Goal: Information Seeking & Learning: Compare options

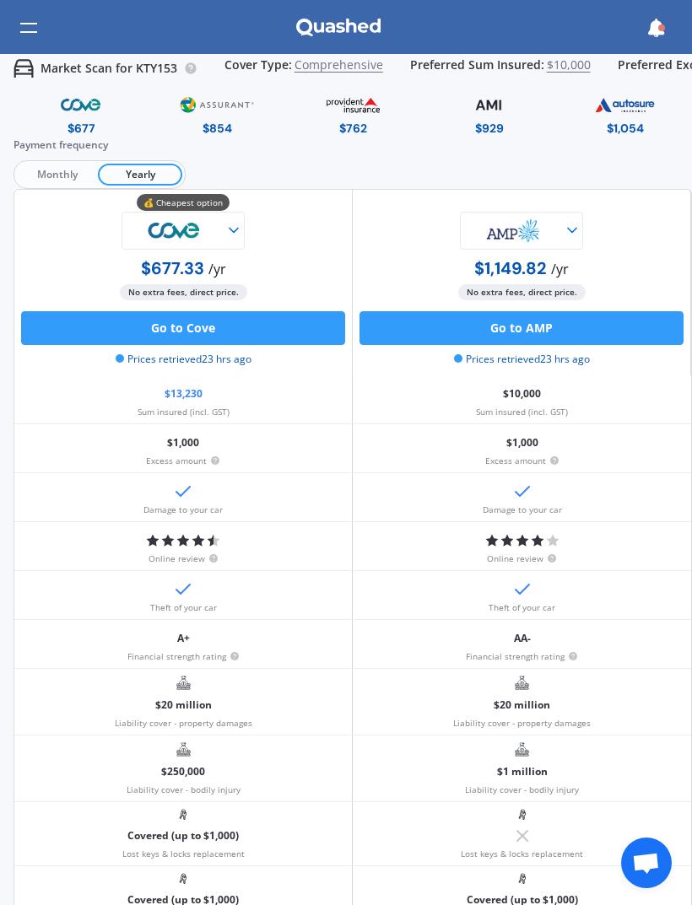
click at [35, 41] on div at bounding box center [28, 28] width 17 height 32
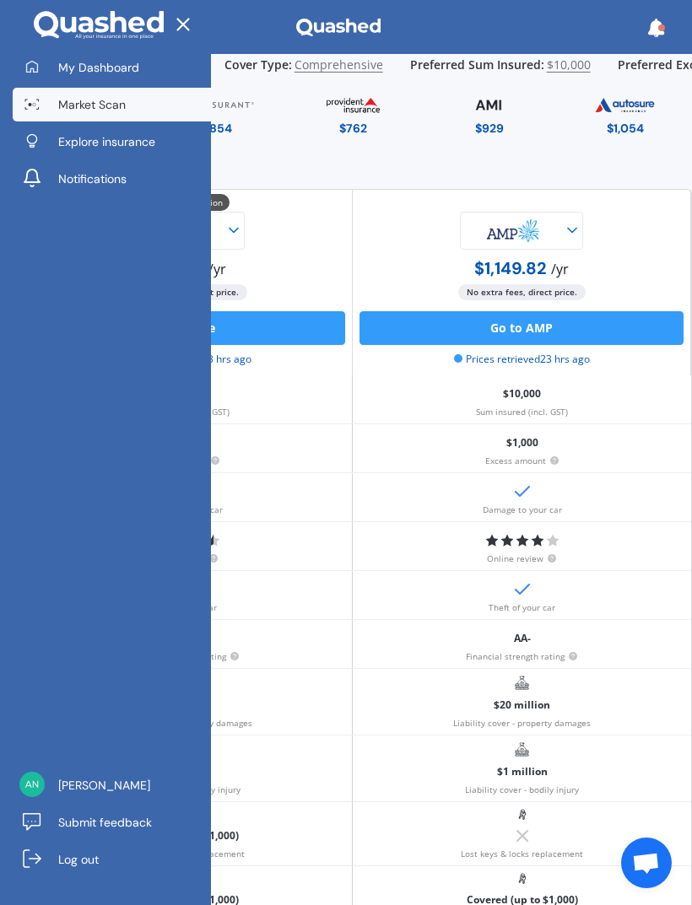
click at [176, 110] on link "Market Scan" at bounding box center [112, 105] width 198 height 34
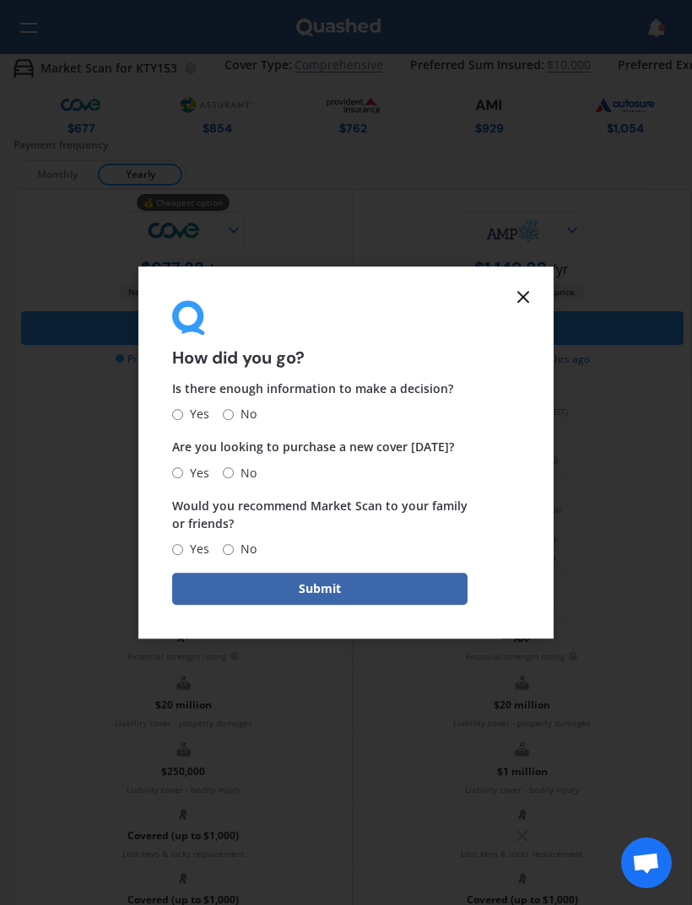
click at [234, 471] on input "No" at bounding box center [228, 472] width 11 height 11
radio input "true"
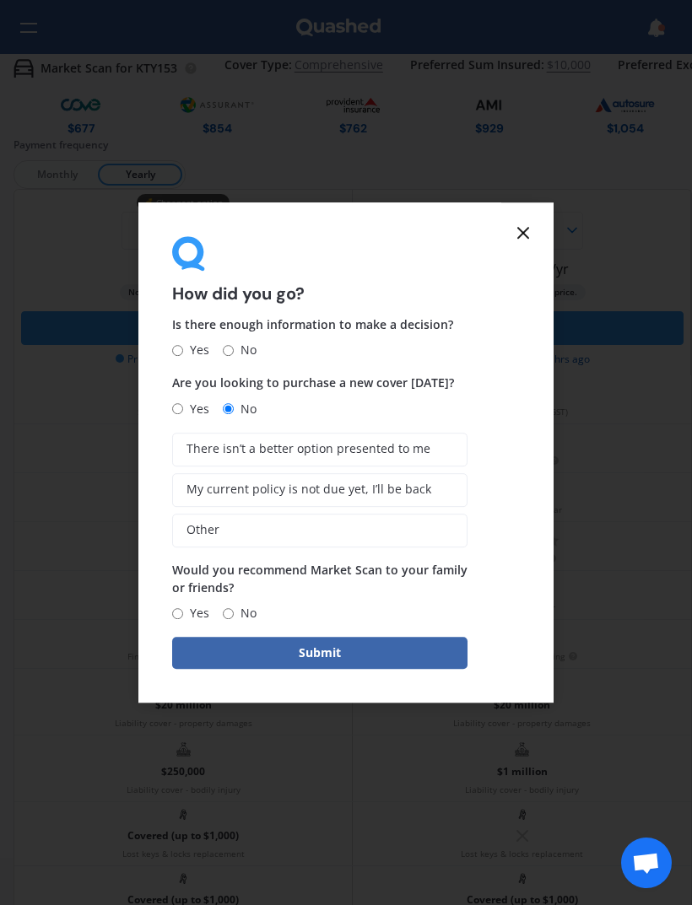
click at [527, 238] on line at bounding box center [523, 233] width 10 height 10
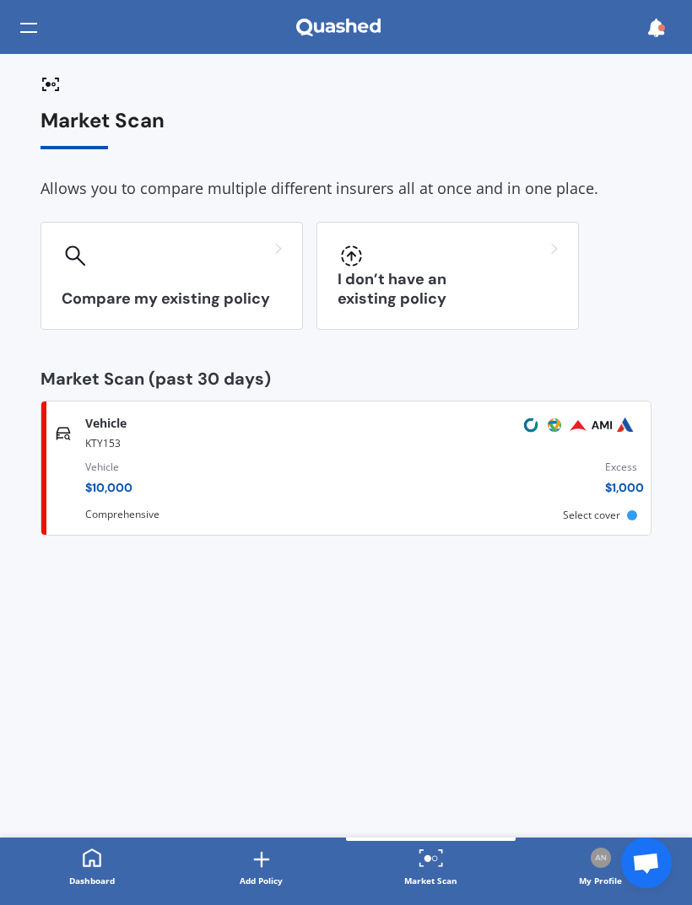
click at [239, 263] on div at bounding box center [172, 256] width 220 height 27
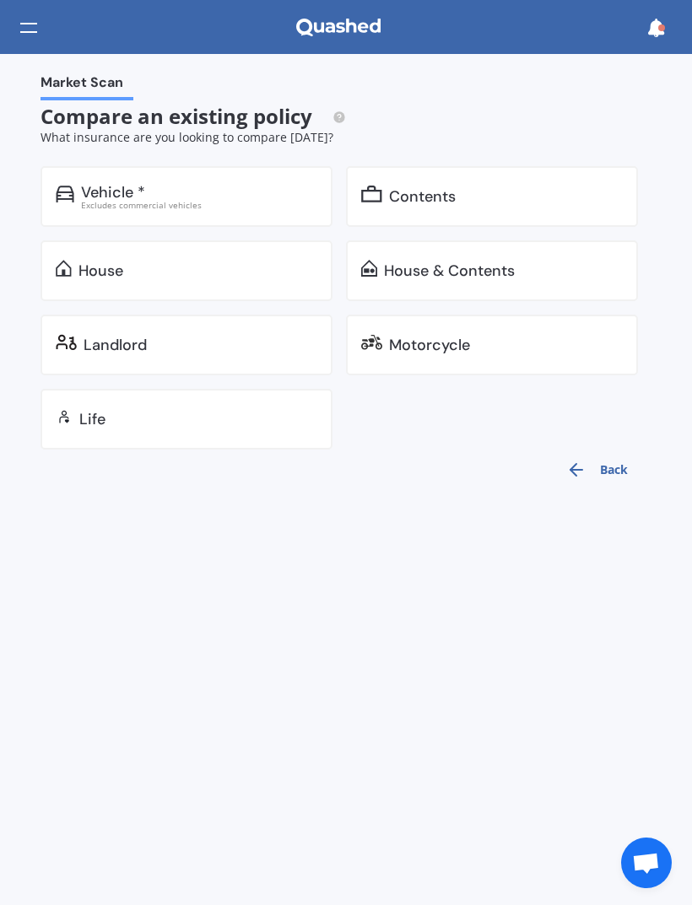
click at [404, 251] on div "House & Contents" at bounding box center [492, 270] width 292 height 61
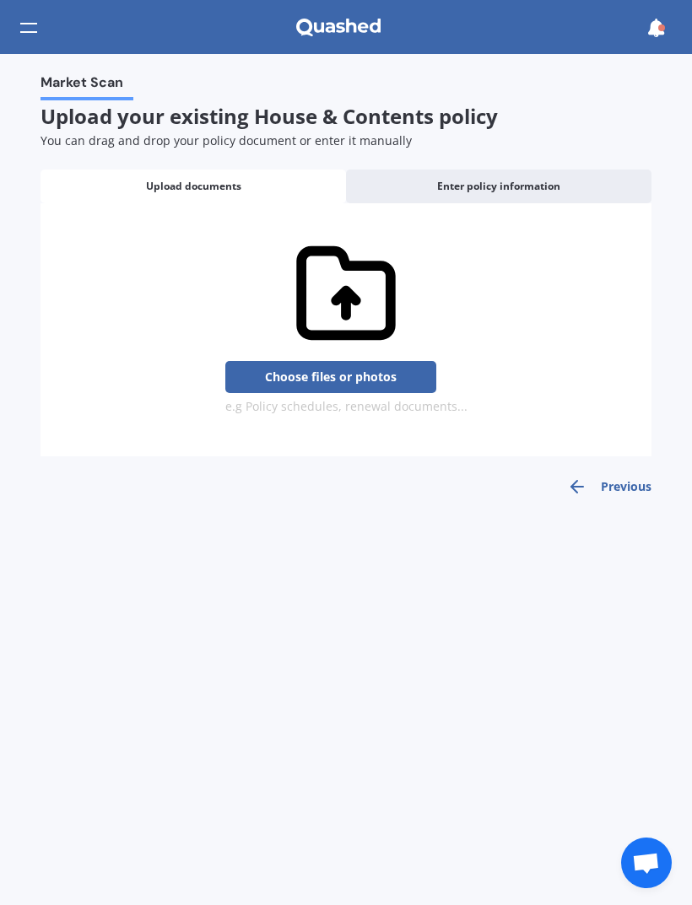
click at [570, 185] on div "Enter policy information" at bounding box center [498, 187] width 305 height 34
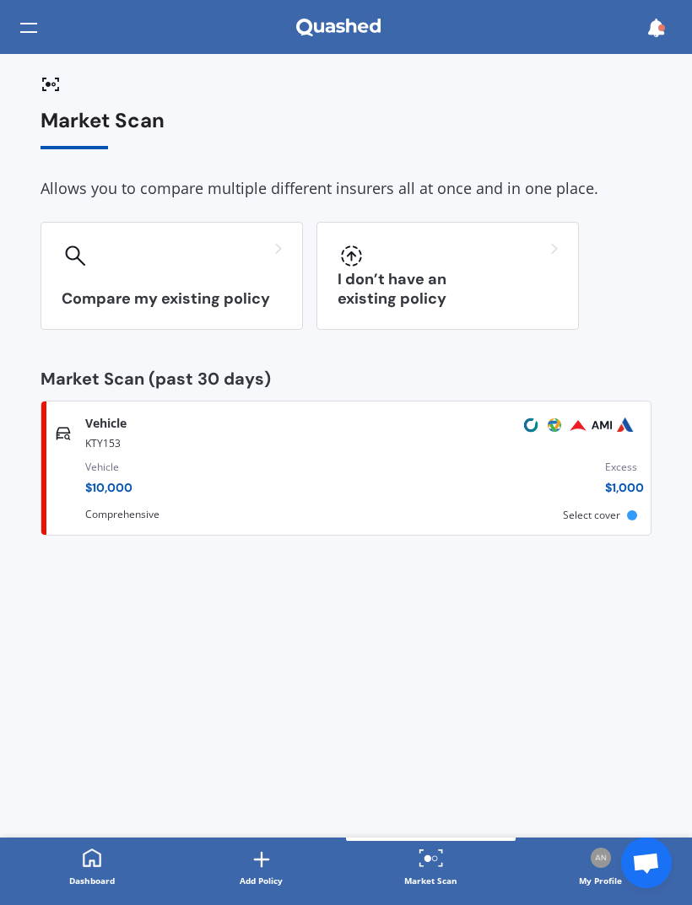
click at [455, 246] on div at bounding box center [448, 256] width 220 height 27
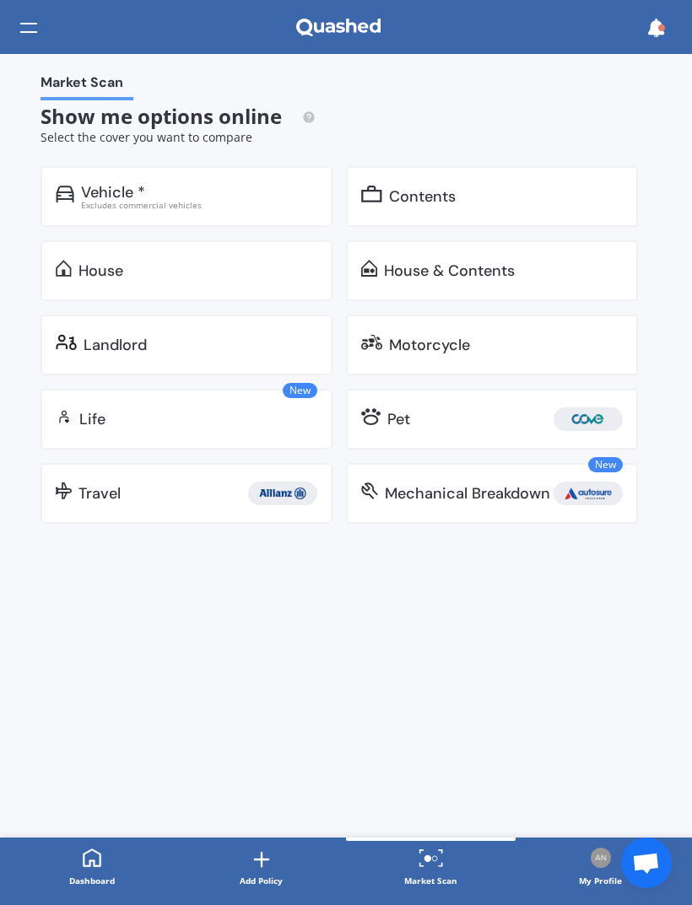
click at [539, 258] on div "House & Contents" at bounding box center [492, 270] width 292 height 61
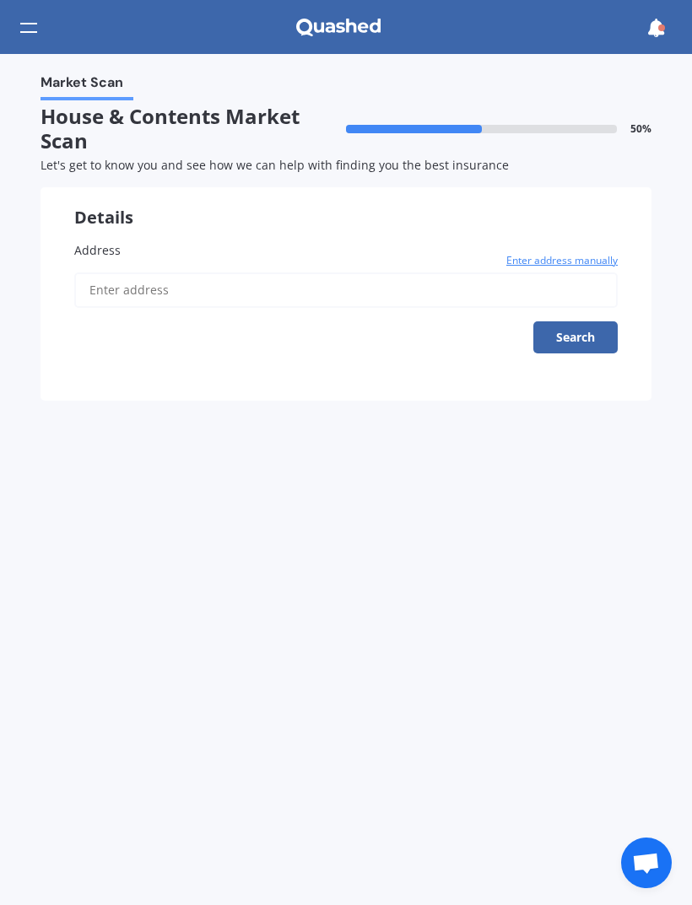
click at [593, 337] on button "Search" at bounding box center [575, 337] width 84 height 32
click at [416, 276] on input "Address" at bounding box center [345, 290] width 543 height 35
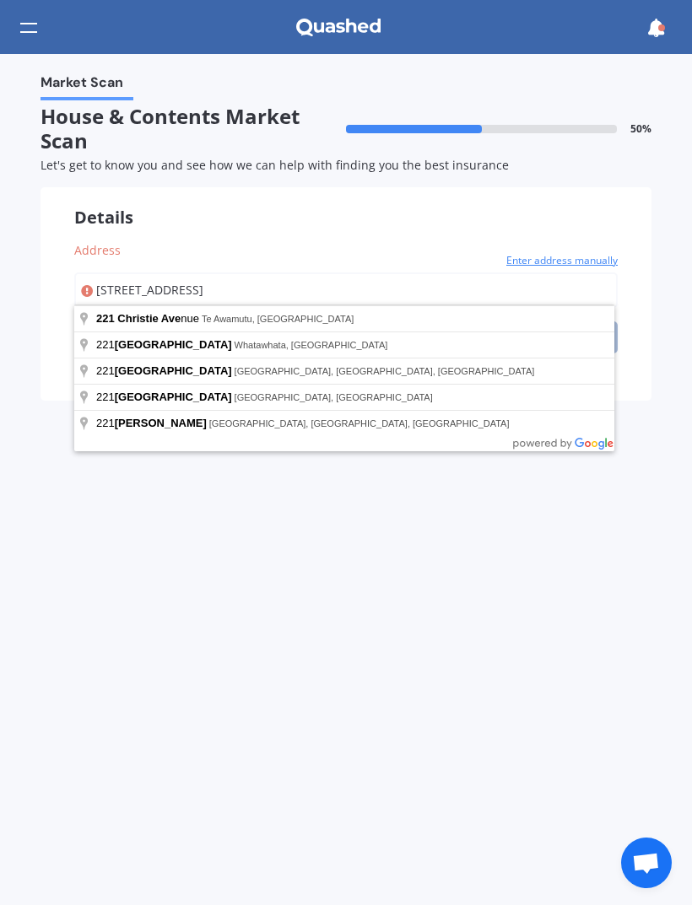
click at [385, 281] on input "[STREET_ADDRESS]" at bounding box center [345, 290] width 543 height 35
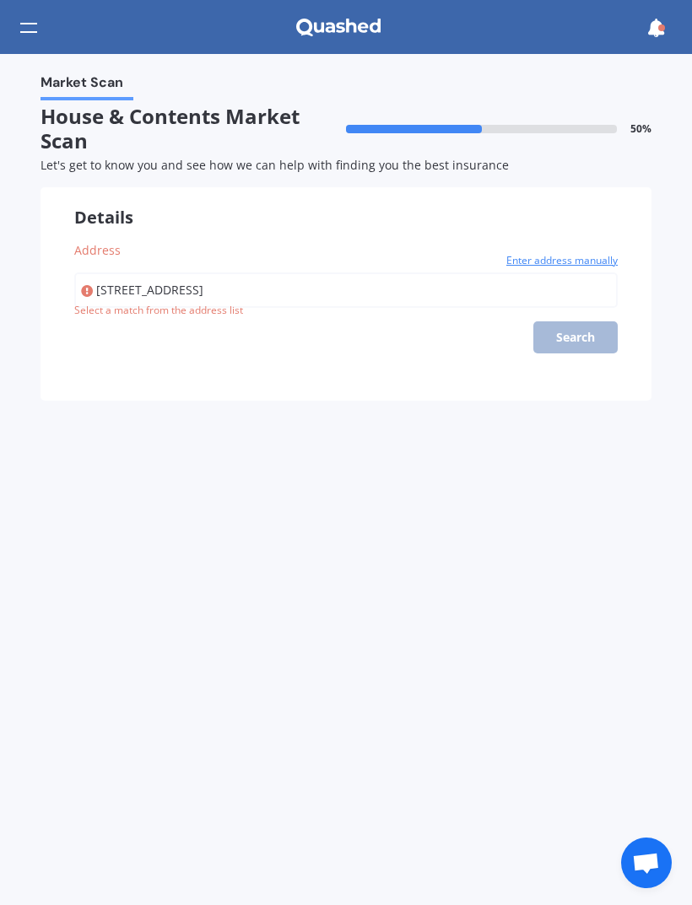
type input "[STREET_ADDRESS]"
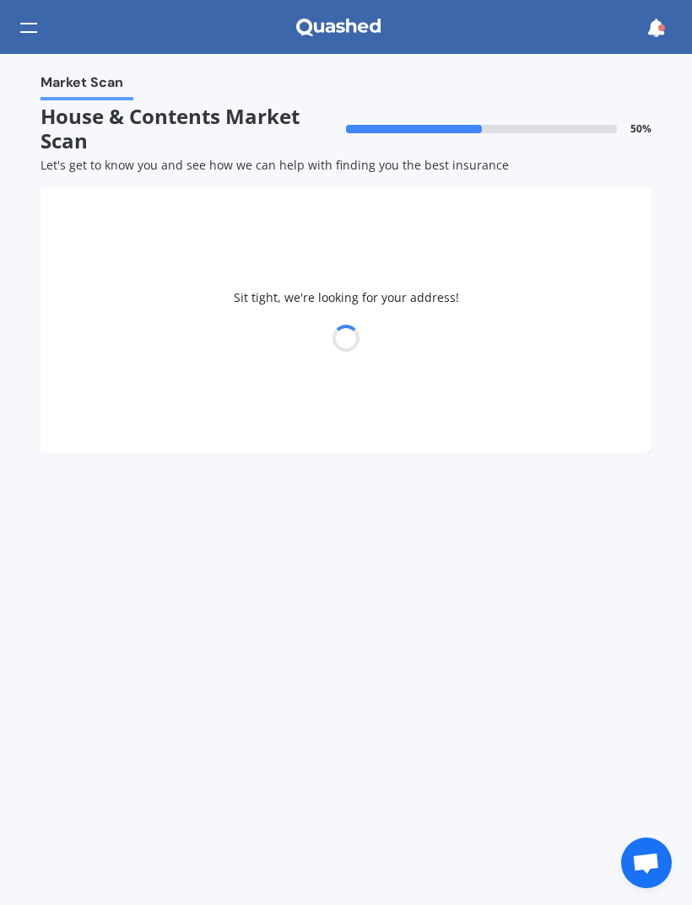
click at [576, 332] on div at bounding box center [346, 339] width 611 height 24
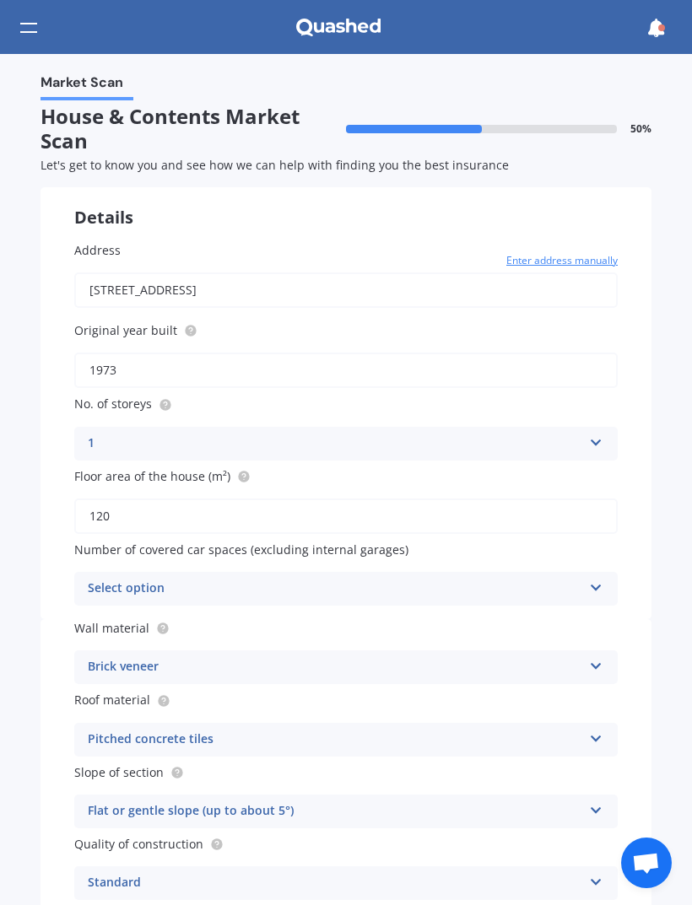
click at [580, 583] on div "Select option" at bounding box center [335, 589] width 494 height 20
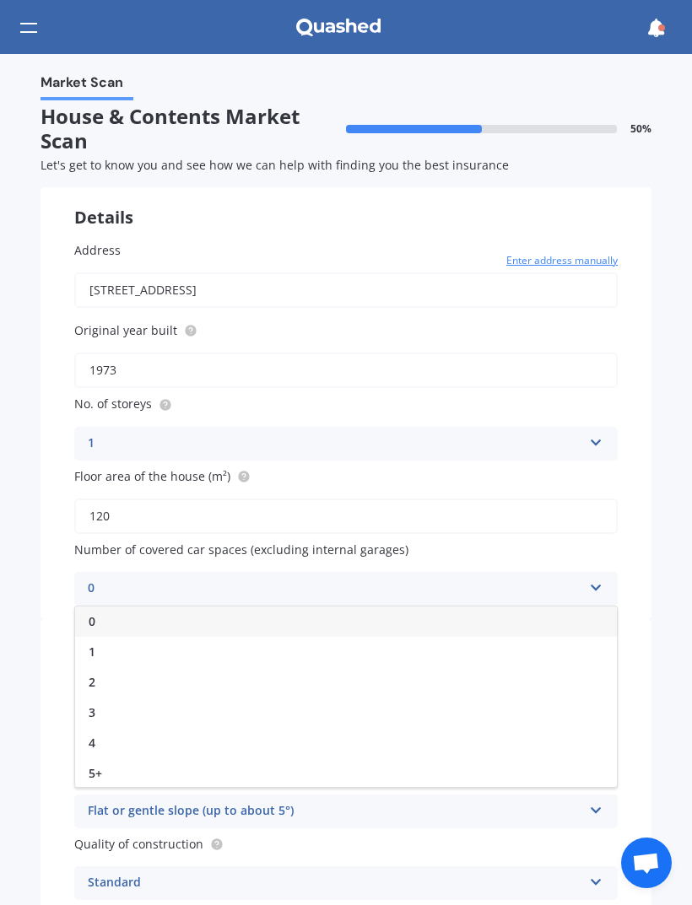
click at [552, 619] on div "0" at bounding box center [346, 622] width 542 height 30
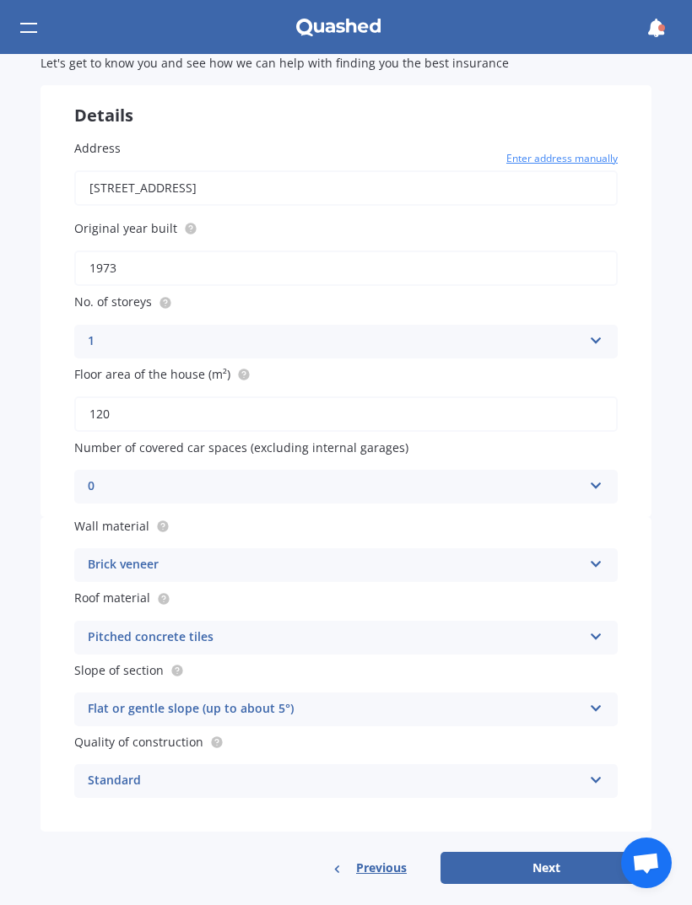
scroll to position [101, 0]
click at [552, 643] on div "Pitched concrete tiles Flat fibre cement Flat membrane Flat metal covering Pitc…" at bounding box center [345, 639] width 543 height 34
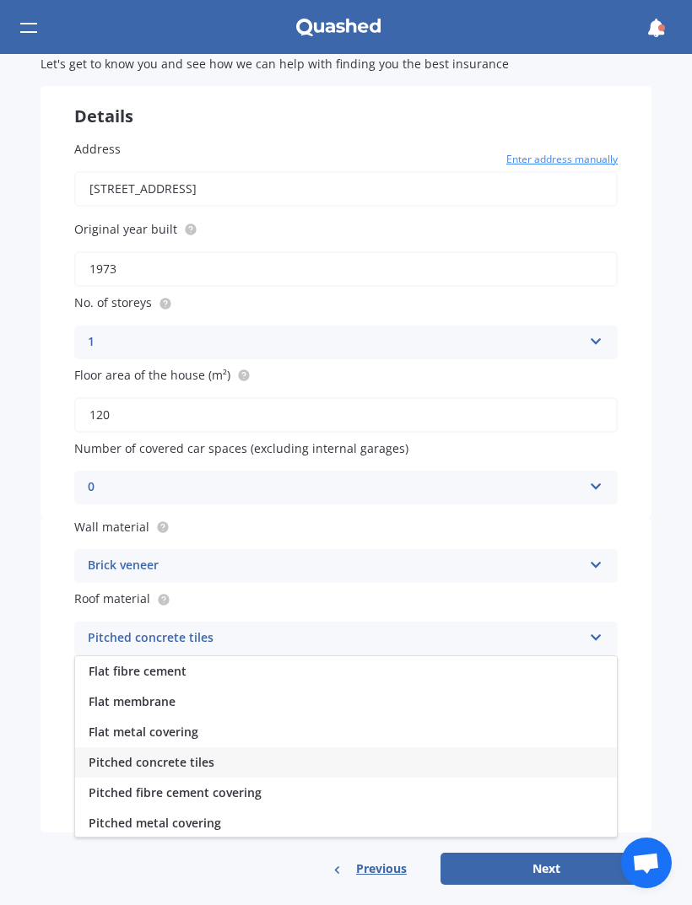
click at [444, 820] on div "Pitched metal covering" at bounding box center [346, 823] width 542 height 30
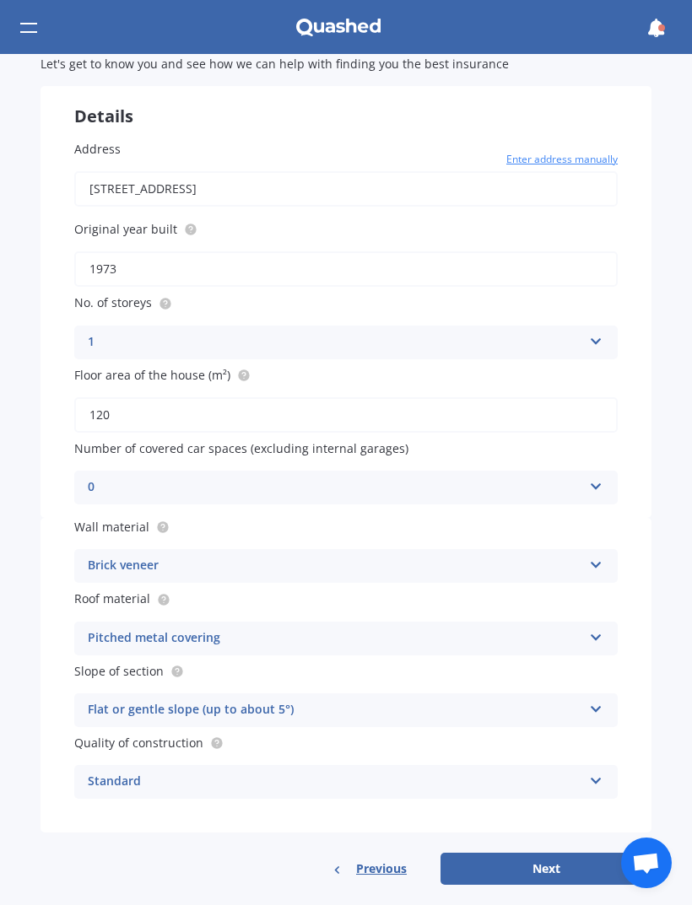
click at [481, 706] on div "Flat or gentle slope (up to about 5°)" at bounding box center [335, 710] width 494 height 20
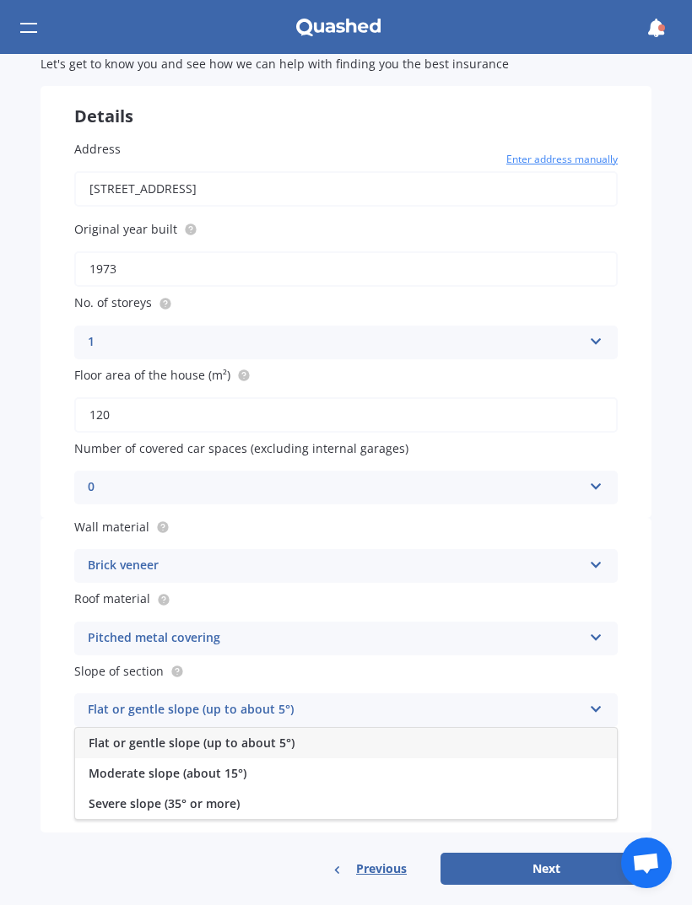
click at [672, 672] on div "Market Scan House & Contents Market Scan 50 % Let's get to know you and see how…" at bounding box center [346, 479] width 692 height 851
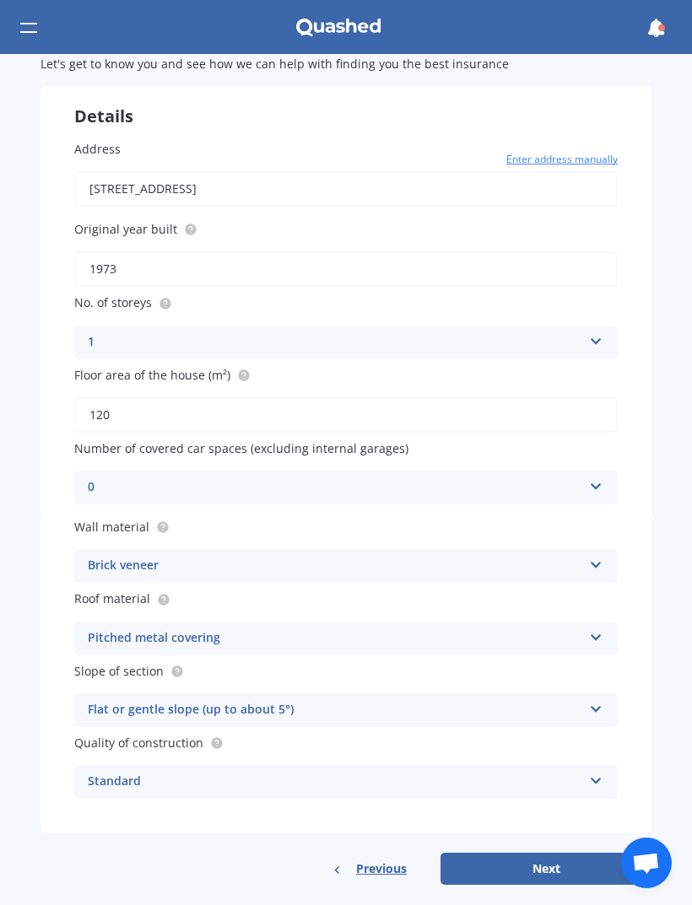
click at [512, 855] on button "Next" at bounding box center [545, 869] width 211 height 32
select select "13"
select select "01"
select select "1994"
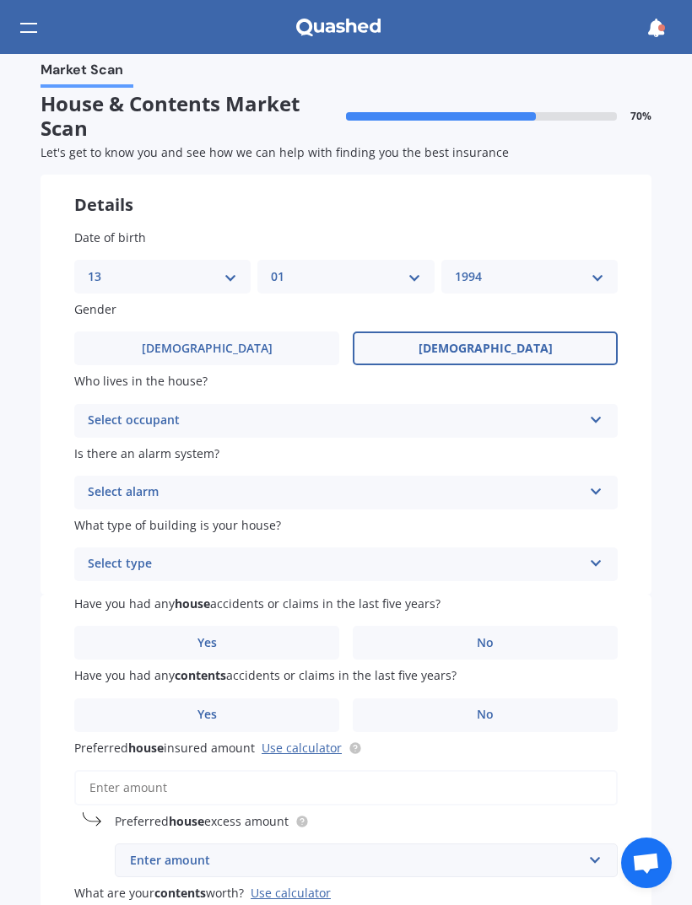
scroll to position [0, 0]
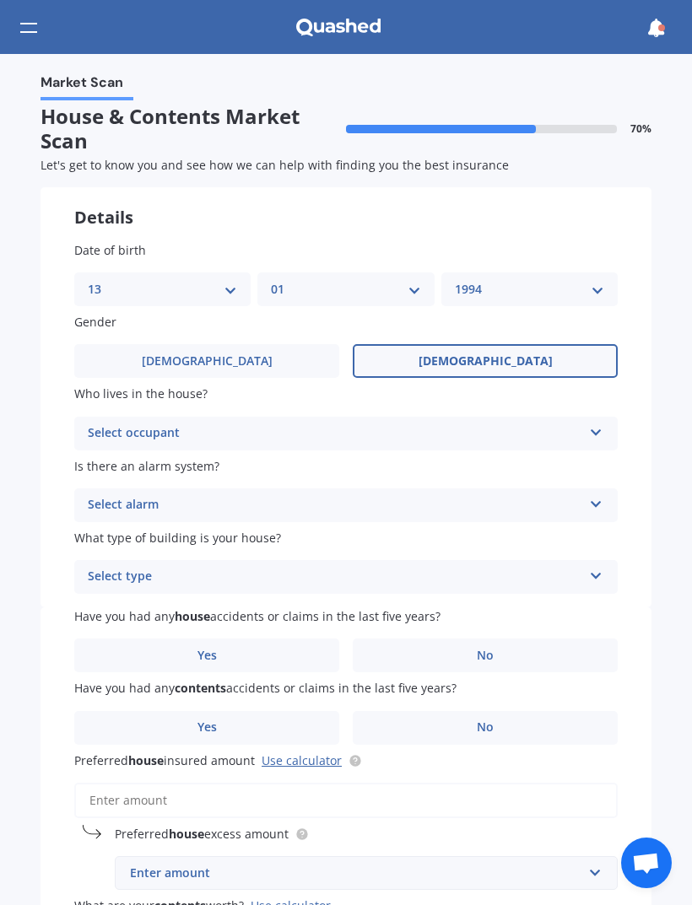
click at [592, 435] on div "Select occupant Owner Owner + Boarder" at bounding box center [345, 434] width 543 height 34
click at [528, 462] on div "Owner" at bounding box center [346, 466] width 542 height 30
click at [543, 489] on div "Select alarm Yes, monitored Yes, not monitored No" at bounding box center [345, 506] width 543 height 34
click at [527, 598] on div "No" at bounding box center [346, 599] width 542 height 30
click at [534, 573] on div "Select type" at bounding box center [335, 577] width 494 height 20
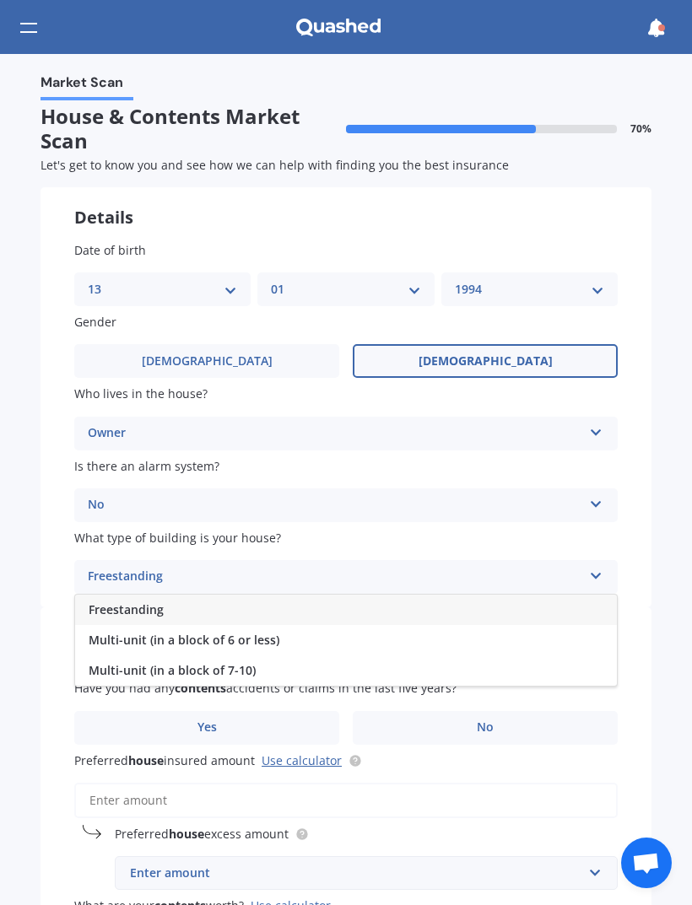
click at [513, 635] on div "Multi-unit (in a block of 6 or less)" at bounding box center [346, 640] width 542 height 30
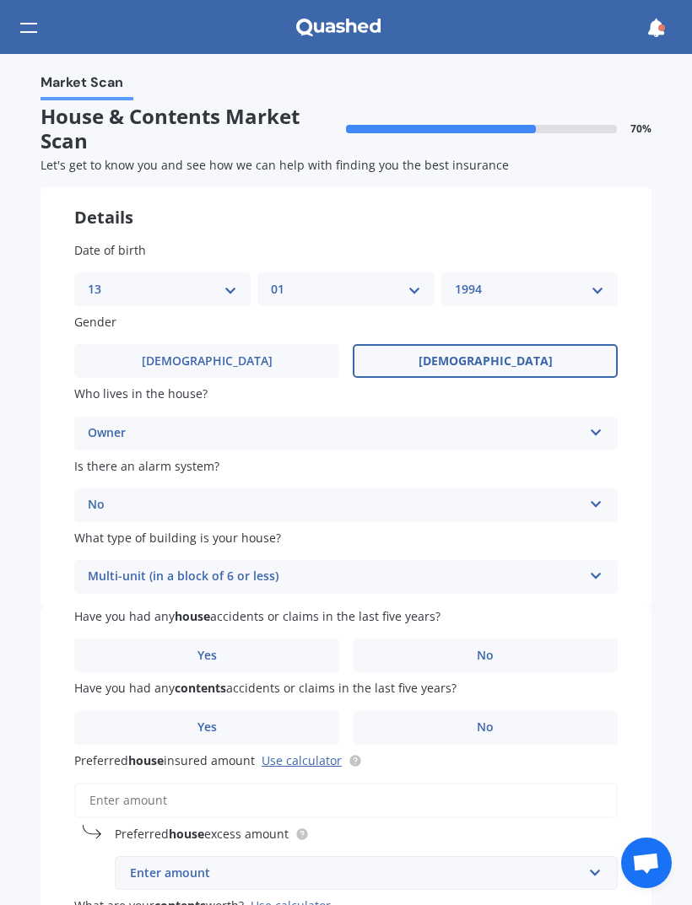
click at [466, 639] on label "No" at bounding box center [485, 656] width 265 height 34
click at [0, 0] on input "No" at bounding box center [0, 0] width 0 height 0
click at [471, 719] on label "No" at bounding box center [485, 728] width 265 height 34
click at [0, 0] on input "No" at bounding box center [0, 0] width 0 height 0
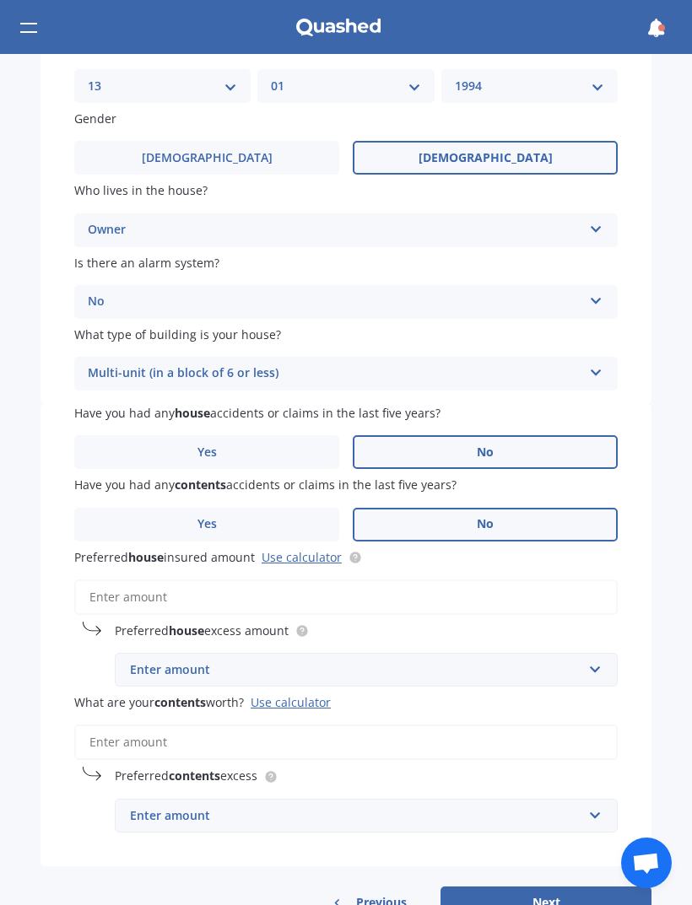
scroll to position [203, 0]
click at [556, 661] on div "Enter amount" at bounding box center [356, 670] width 452 height 19
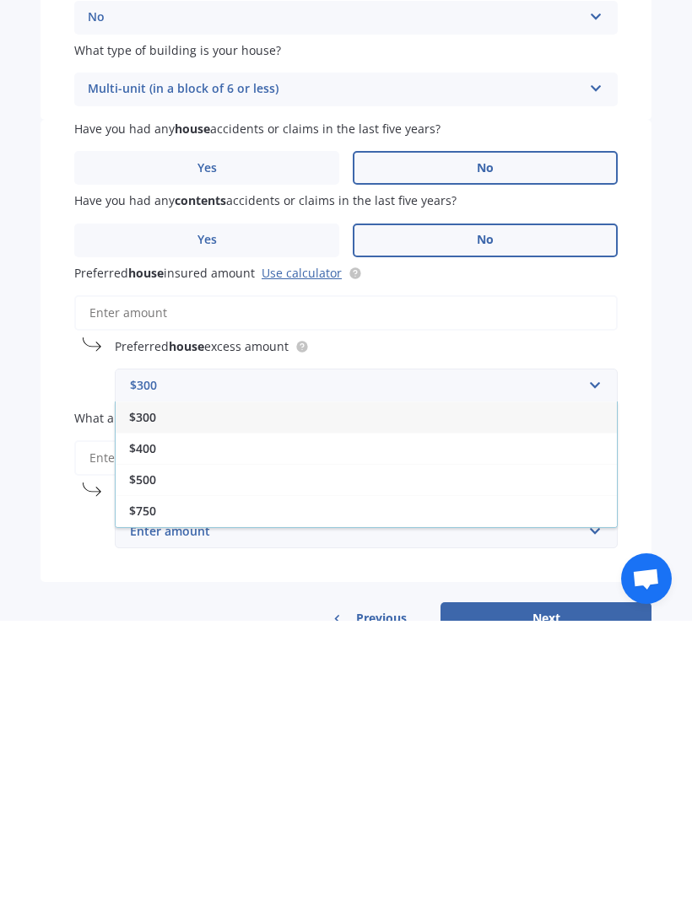
click at [661, 482] on div "Market Scan House & Contents Market Scan 70 % Let's get to know you and see how…" at bounding box center [346, 479] width 692 height 851
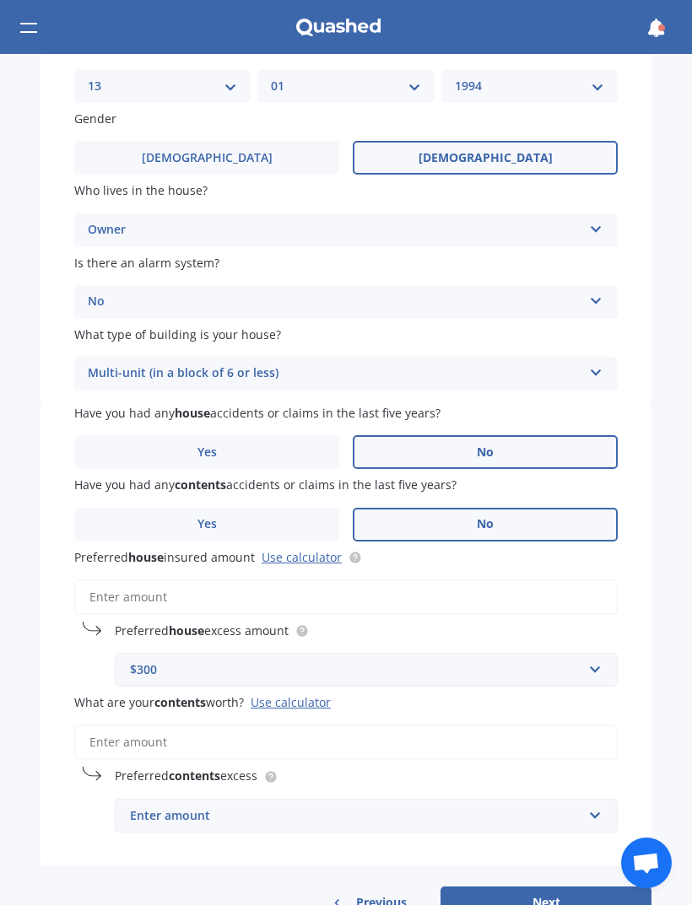
click at [332, 549] on link "Use calculator" at bounding box center [302, 557] width 80 height 16
click at [307, 549] on link "Use calculator" at bounding box center [302, 557] width 80 height 16
click at [422, 580] on input "Preferred house insured amount Use calculator" at bounding box center [345, 597] width 543 height 35
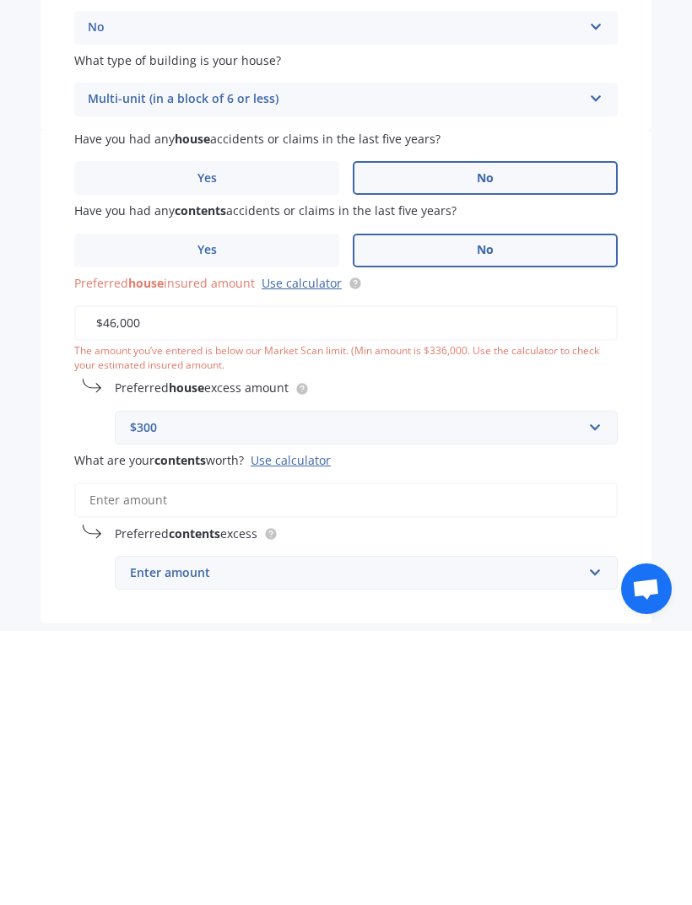
type input "$460,000"
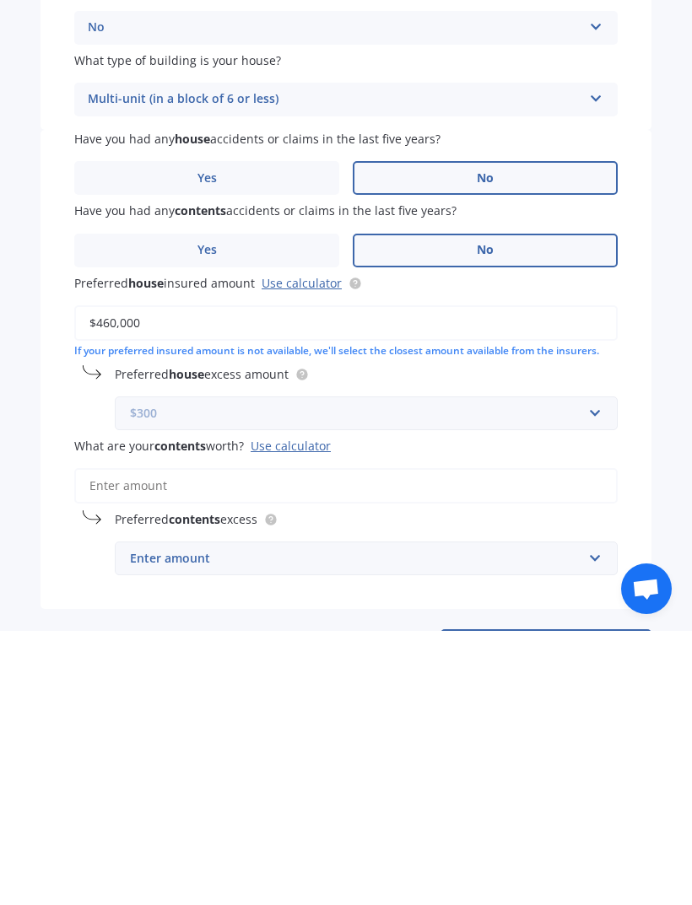
click at [602, 672] on input "text" at bounding box center [360, 688] width 488 height 32
click at [607, 704] on div "$300" at bounding box center [366, 719] width 501 height 31
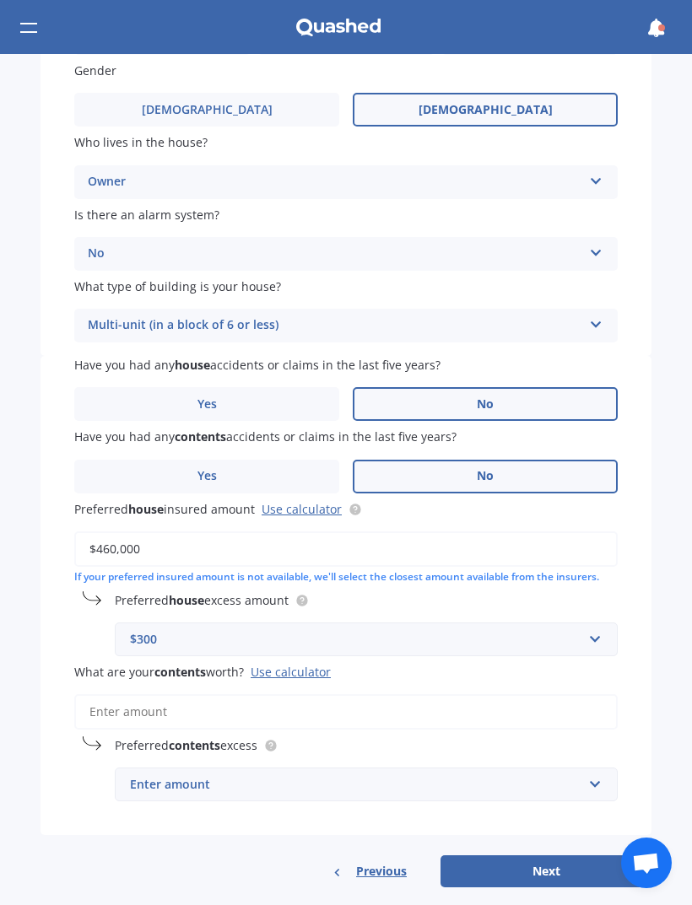
scroll to position [251, 0]
click at [527, 705] on input "What are your contents worth? Use calculator" at bounding box center [345, 712] width 543 height 35
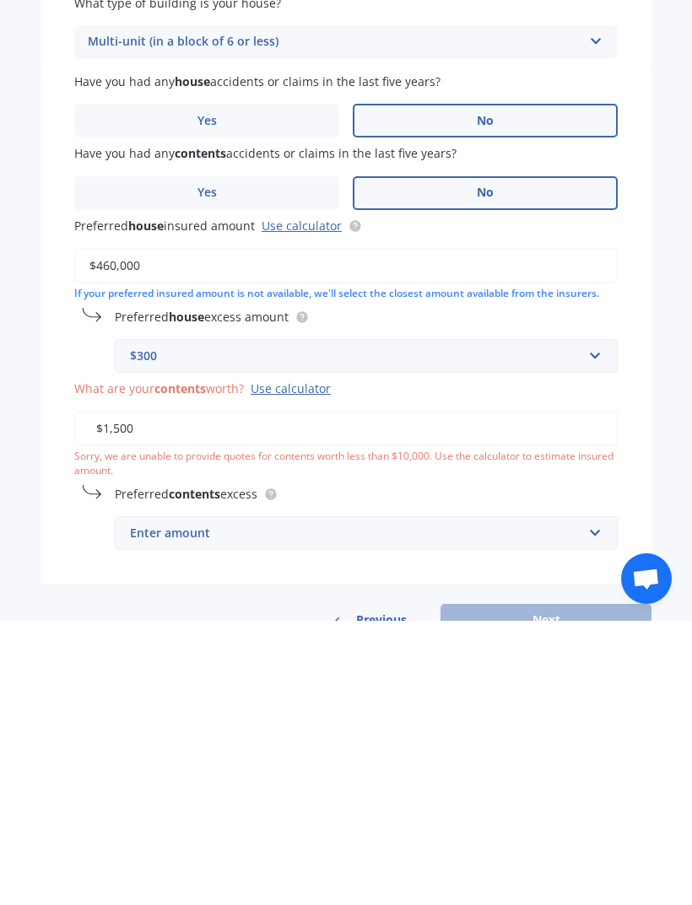
type input "$15,000"
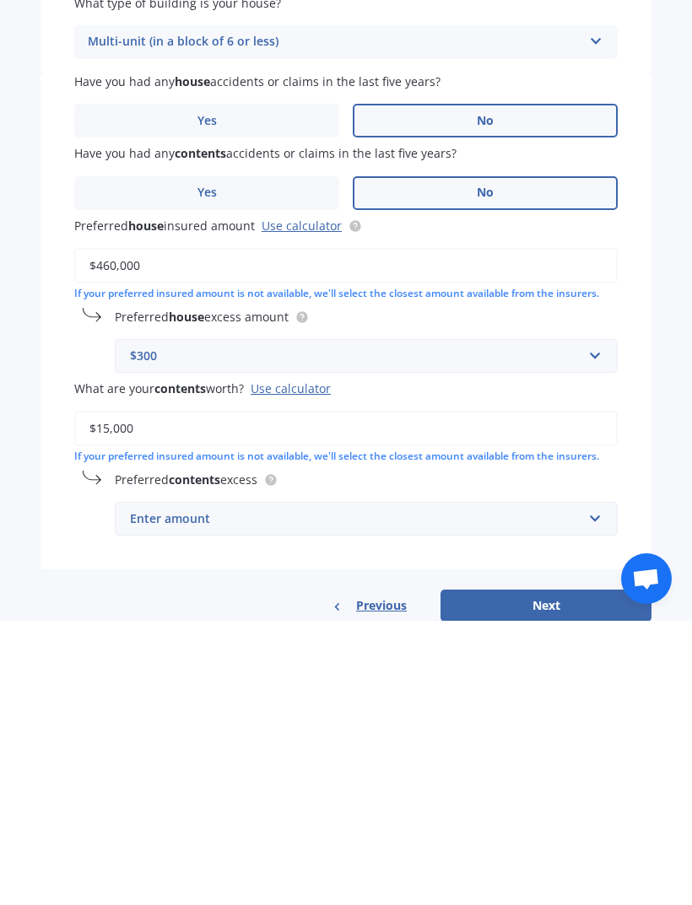
click at [573, 755] on div "Preferred contents excess Enter amount $250 $300 $400 $500 $750 $1,000 $2,000" at bounding box center [345, 787] width 543 height 65
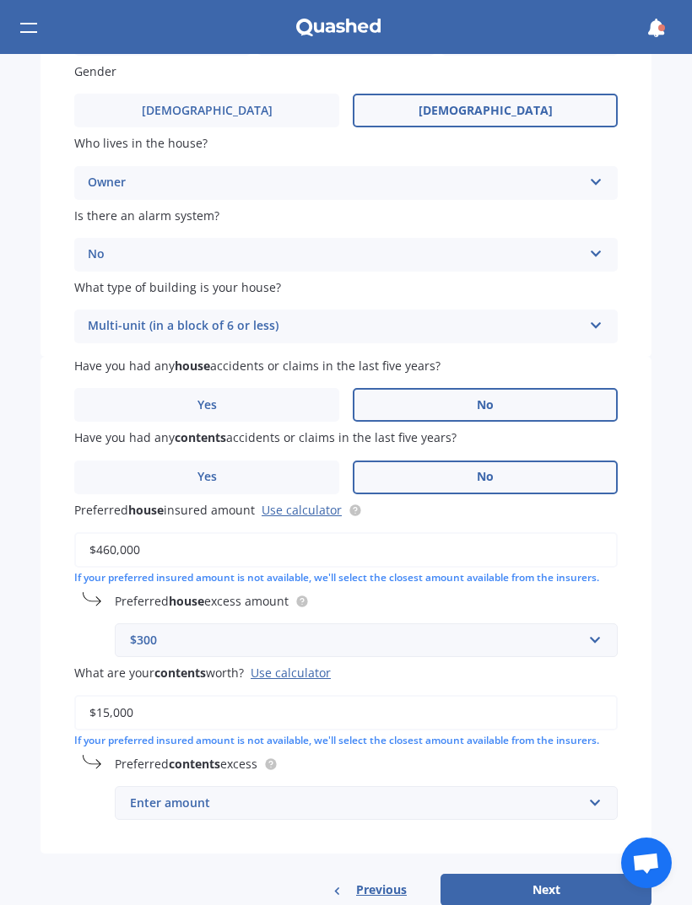
click at [418, 794] on div "Enter amount" at bounding box center [356, 803] width 452 height 19
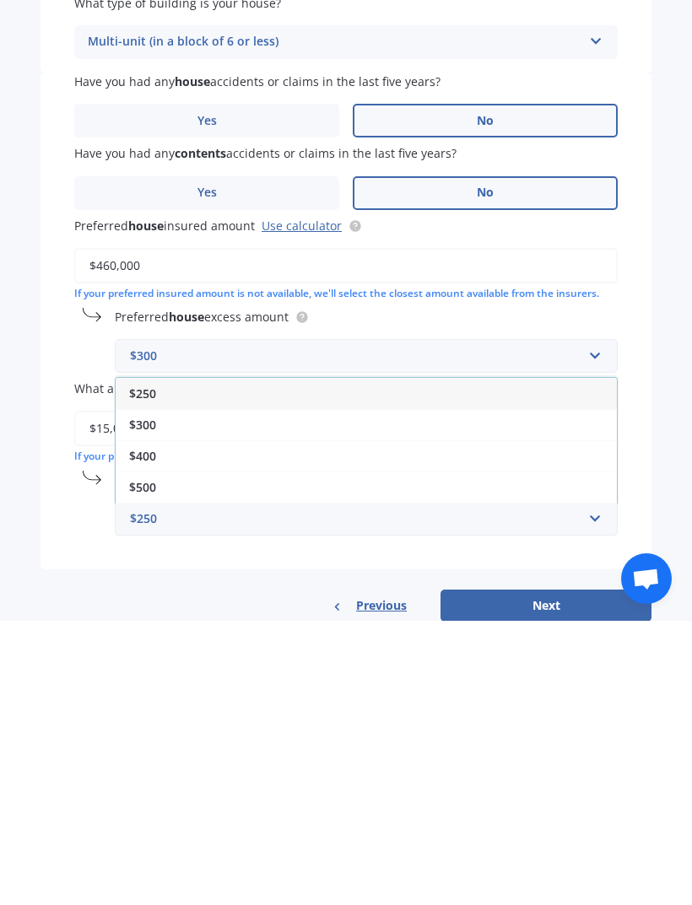
click at [568, 662] on div "$250" at bounding box center [366, 677] width 501 height 31
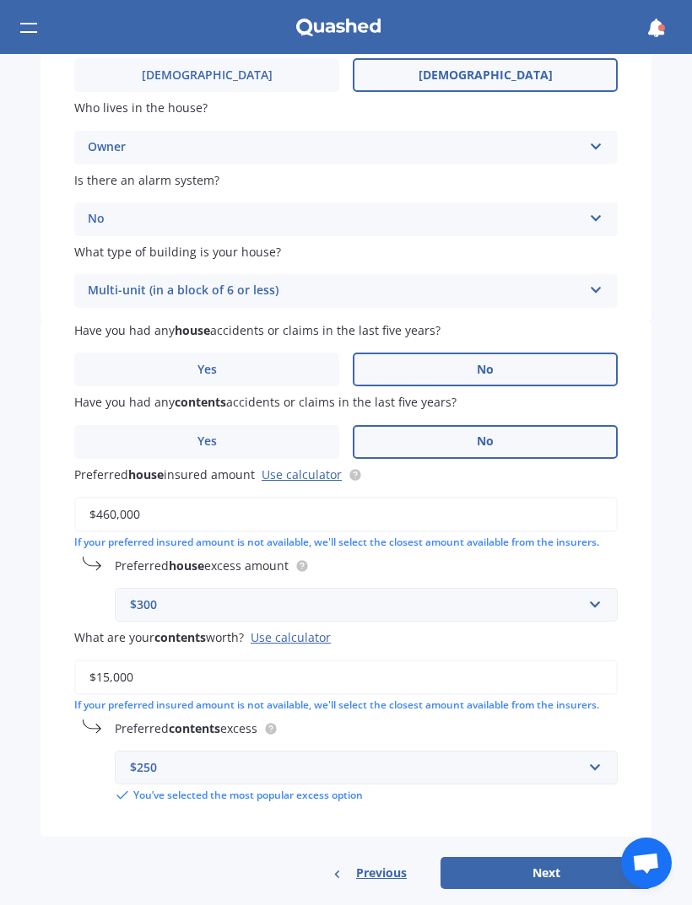
click at [526, 857] on button "Next" at bounding box center [545, 873] width 211 height 32
select select "13"
select select "01"
select select "1994"
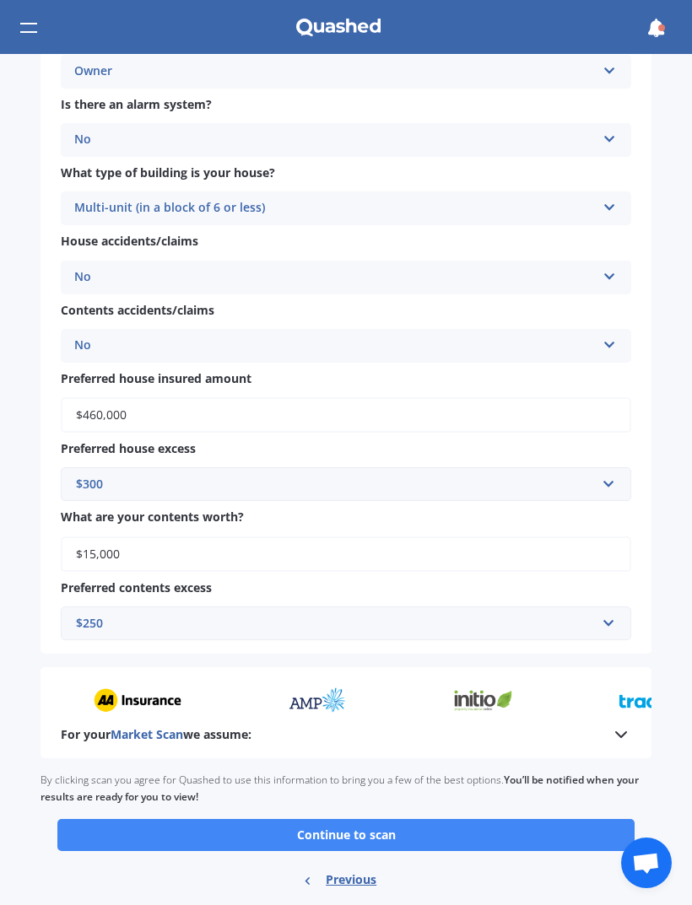
scroll to position [939, 0]
click at [556, 820] on button "Continue to scan" at bounding box center [345, 836] width 577 height 32
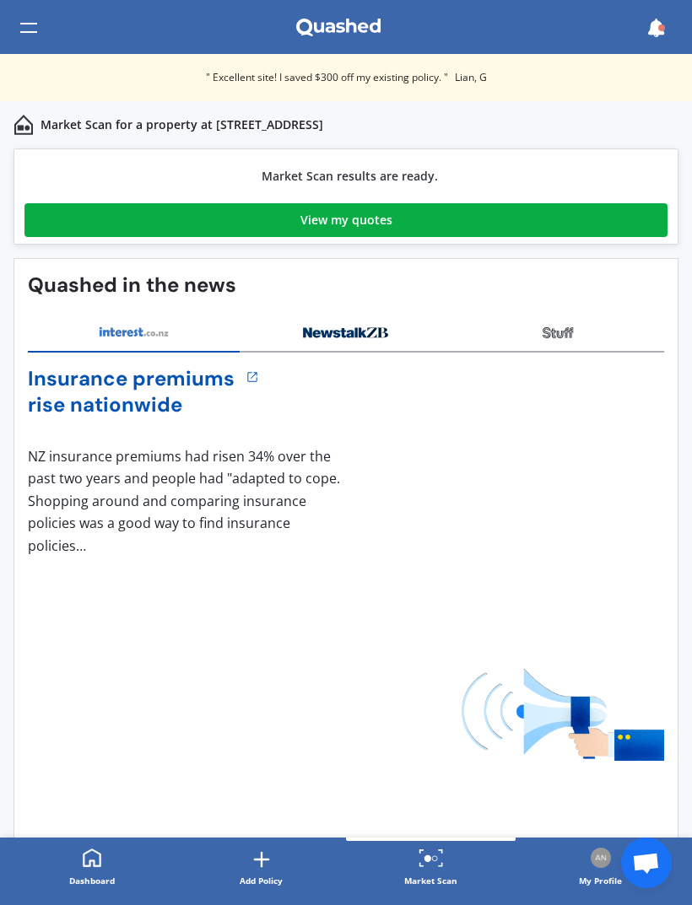
click at [572, 230] on link "View my quotes" at bounding box center [345, 220] width 643 height 34
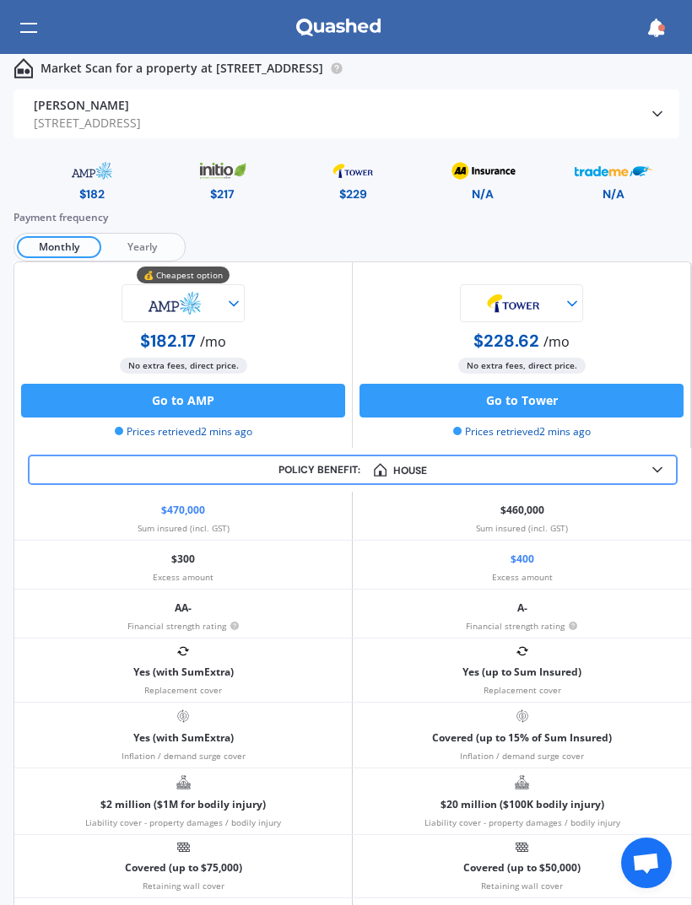
click at [145, 241] on span "Yearly" at bounding box center [141, 247] width 81 height 22
click at [27, 75] on img at bounding box center [24, 68] width 20 height 20
click at [52, 35] on div "Market Scan for a property at [STREET_ADDRESS]" at bounding box center [346, 27] width 692 height 54
click at [31, 28] on div at bounding box center [28, 28] width 17 height 32
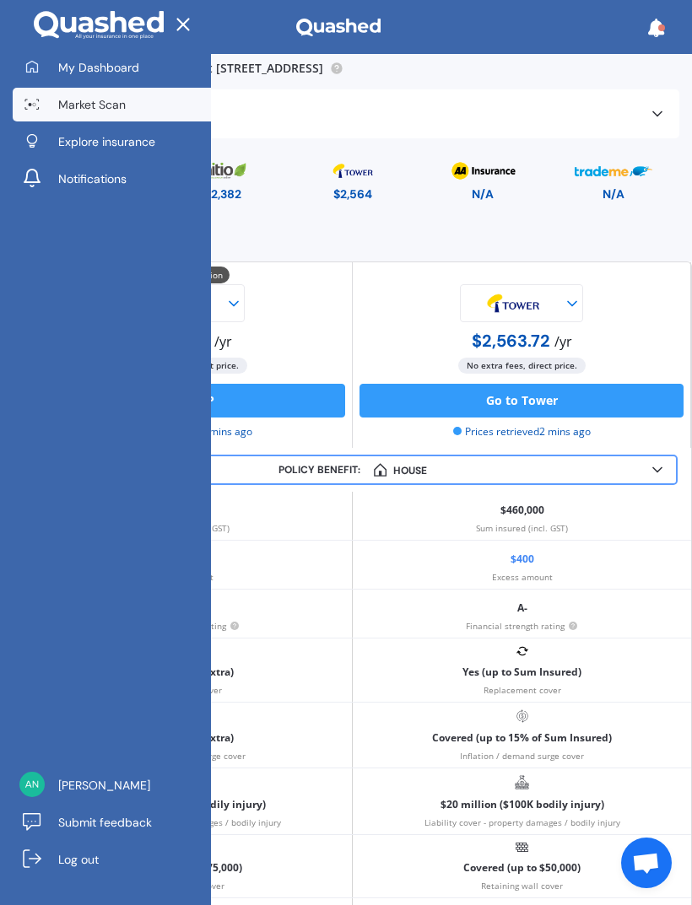
click at [128, 105] on link "Market Scan" at bounding box center [112, 105] width 198 height 34
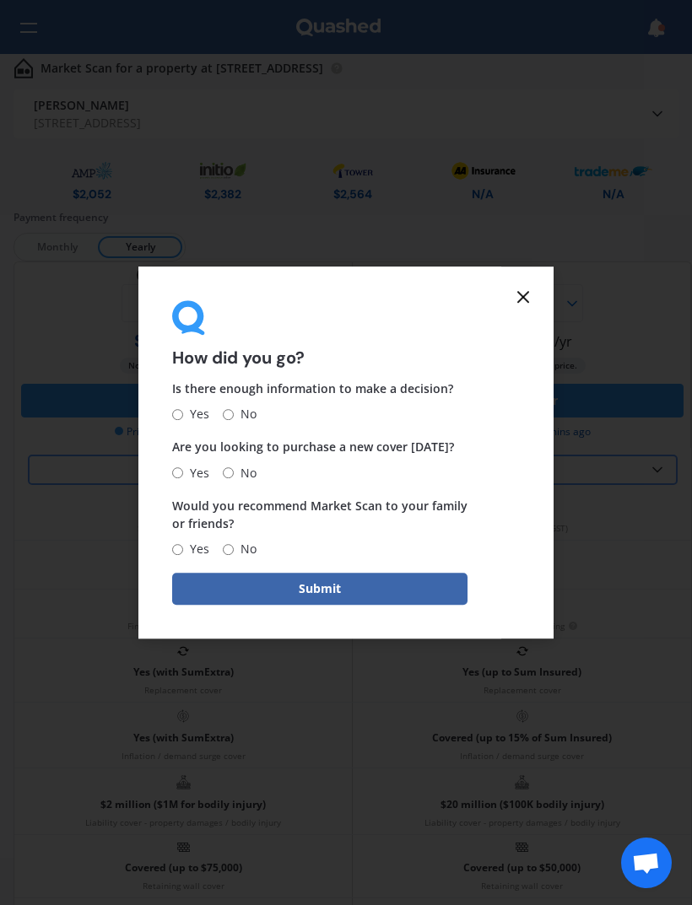
click at [525, 302] on line at bounding box center [523, 297] width 10 height 10
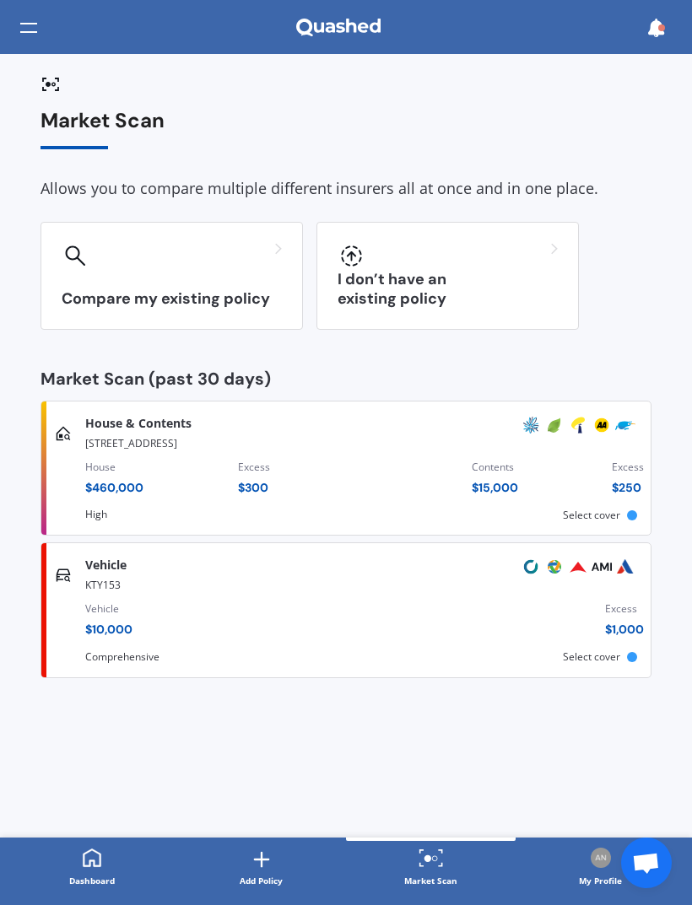
click at [457, 647] on div "Vehicle Comprehensive KTY153 Vehicle $ 10,000 Excess $ 1,000 Scanned 23 hours a…" at bounding box center [346, 610] width 596 height 120
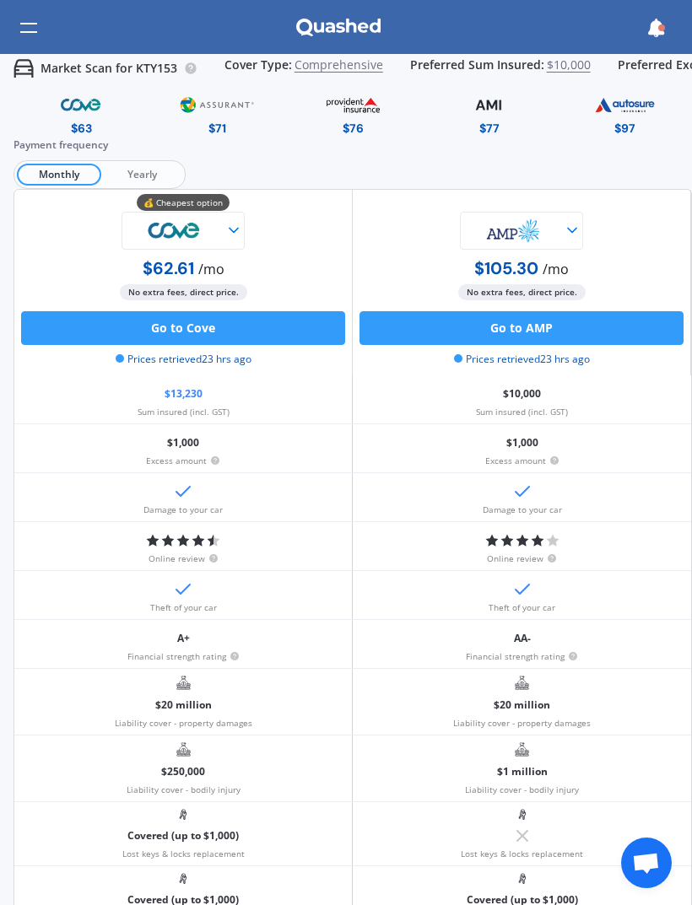
click at [168, 168] on span "Yearly" at bounding box center [141, 175] width 81 height 22
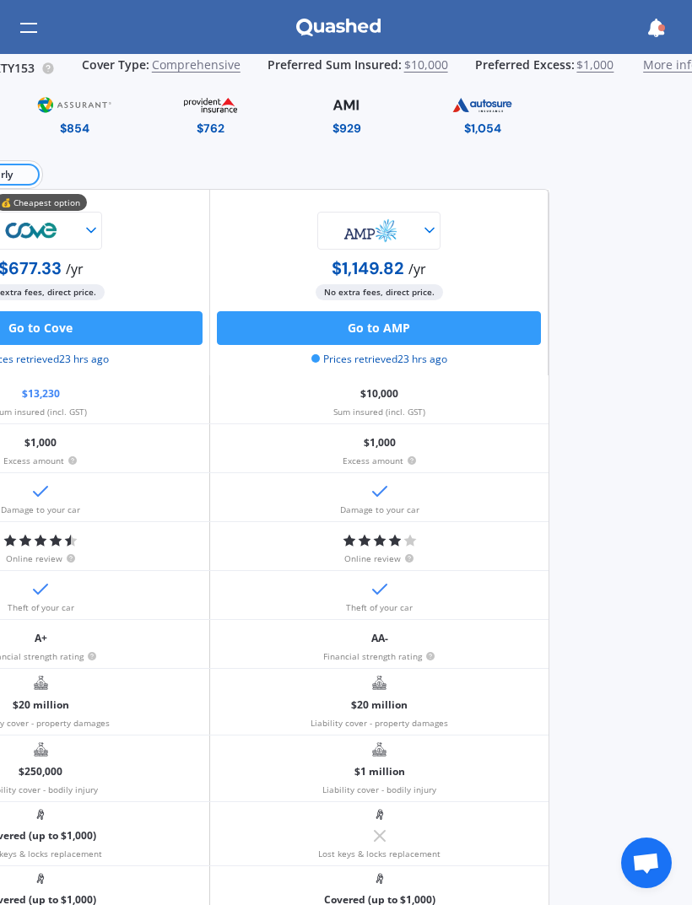
scroll to position [-1, 141]
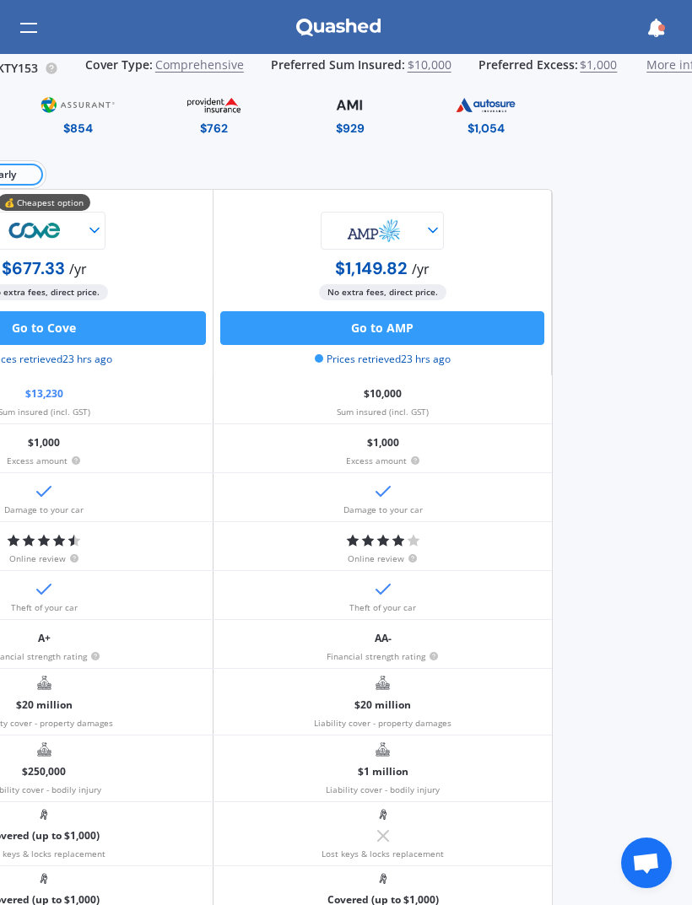
click at [591, 67] on span "$1,000" at bounding box center [598, 68] width 37 height 21
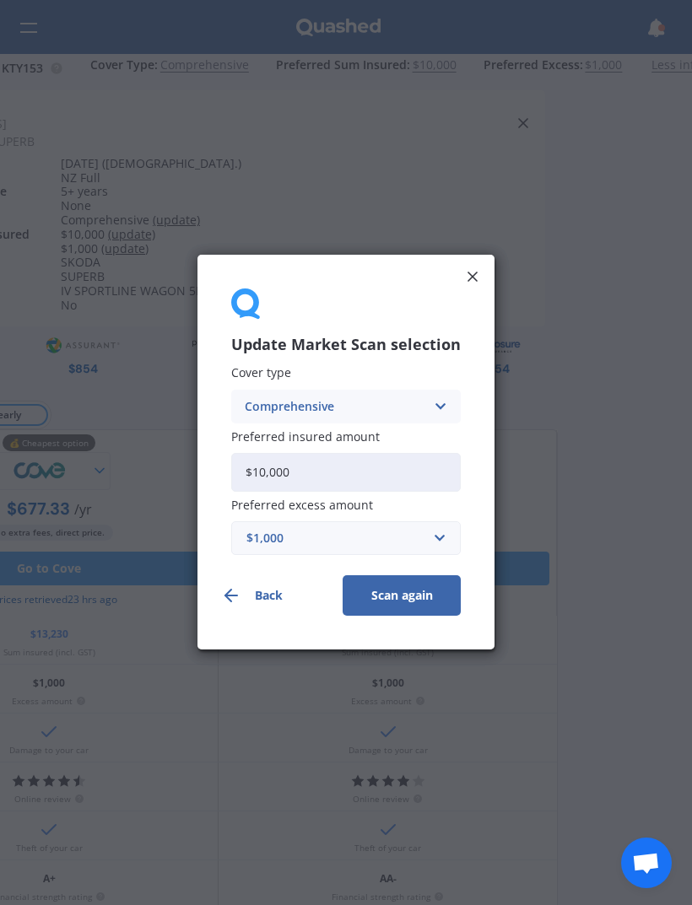
click at [478, 276] on icon at bounding box center [472, 276] width 17 height 17
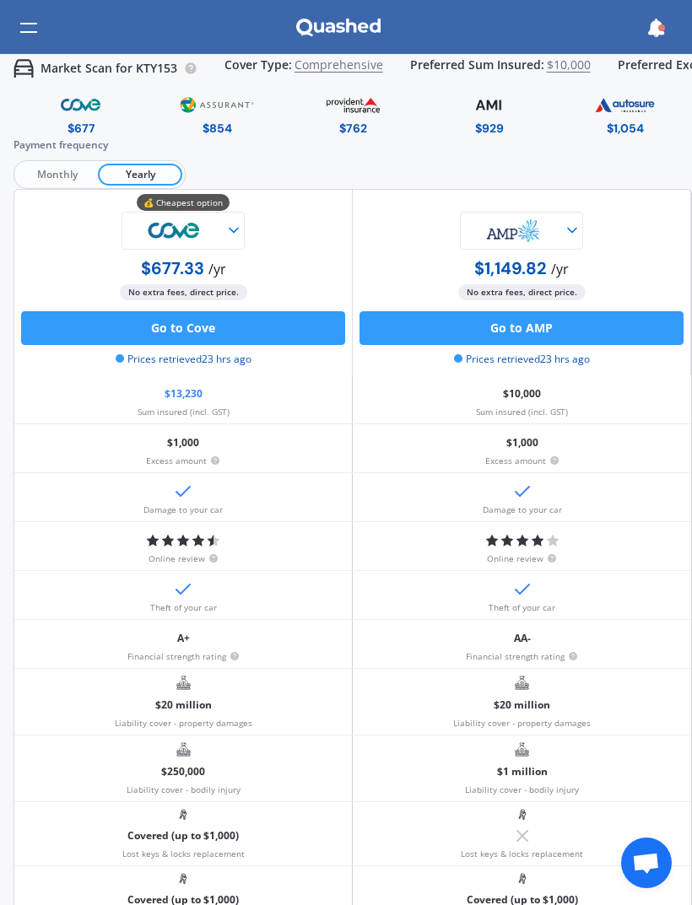
scroll to position [0, 0]
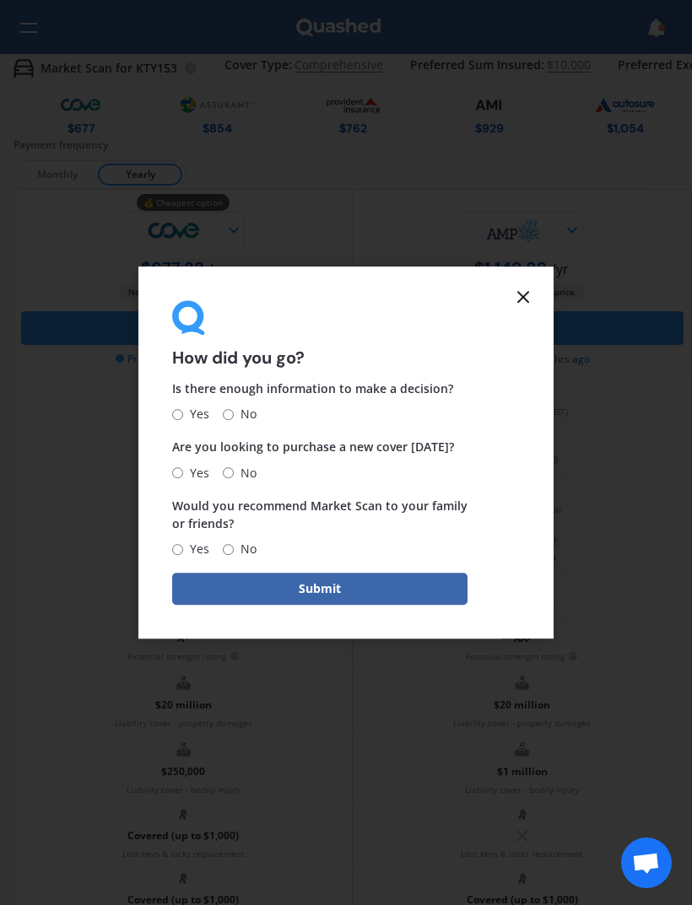
click at [527, 306] on icon at bounding box center [523, 297] width 20 height 20
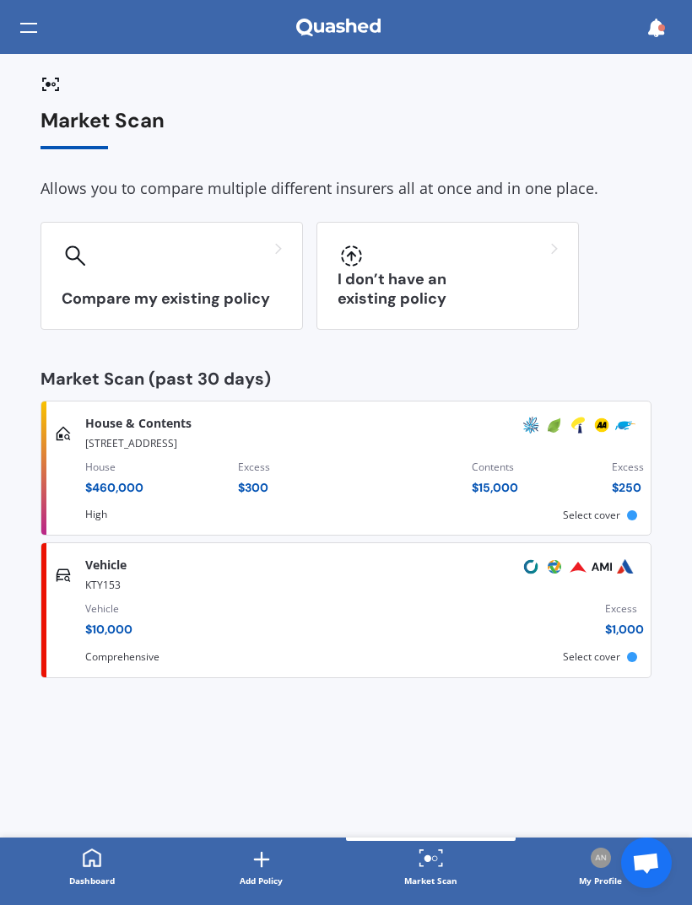
click at [456, 458] on div "House $ 460,000 Excess $ 300 Contents $ 15,000 Excess $ 250" at bounding box center [364, 480] width 559 height 57
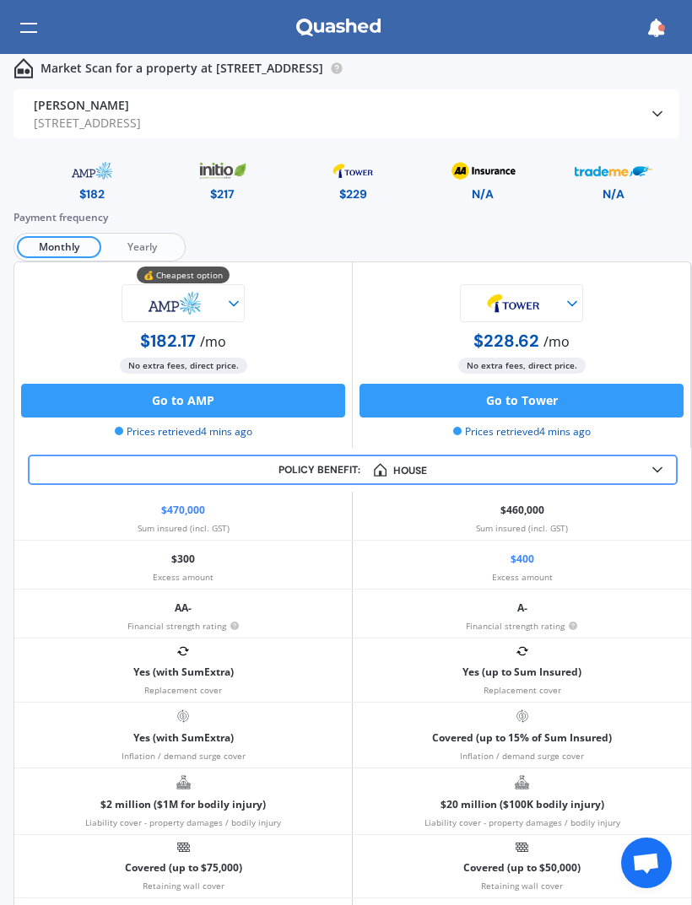
click at [651, 120] on icon at bounding box center [657, 113] width 17 height 17
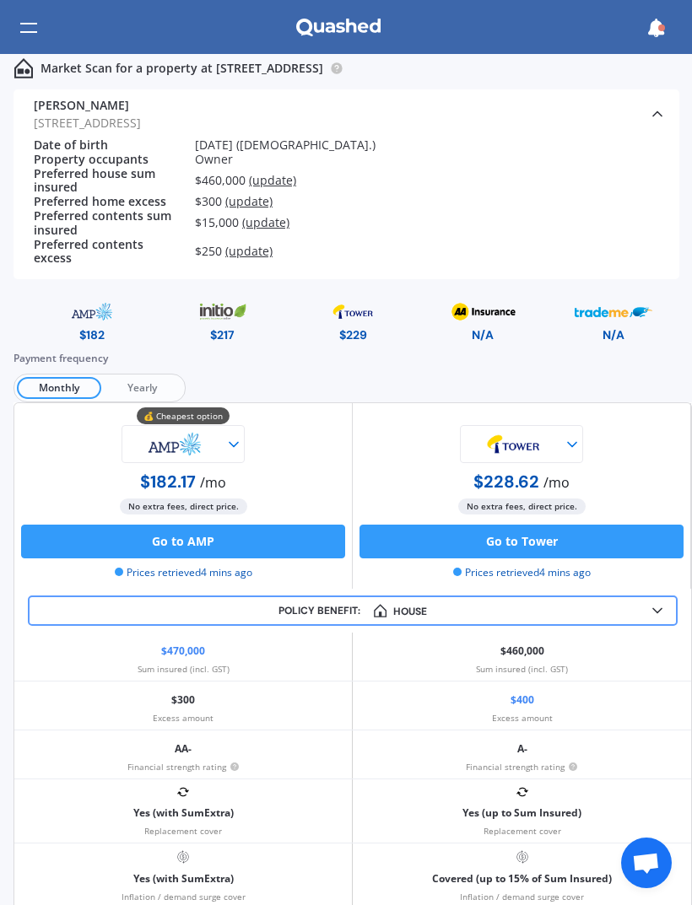
click at [645, 104] on div "[PERSON_NAME] Policy owner [STREET_ADDRESS] Address" at bounding box center [340, 113] width 612 height 49
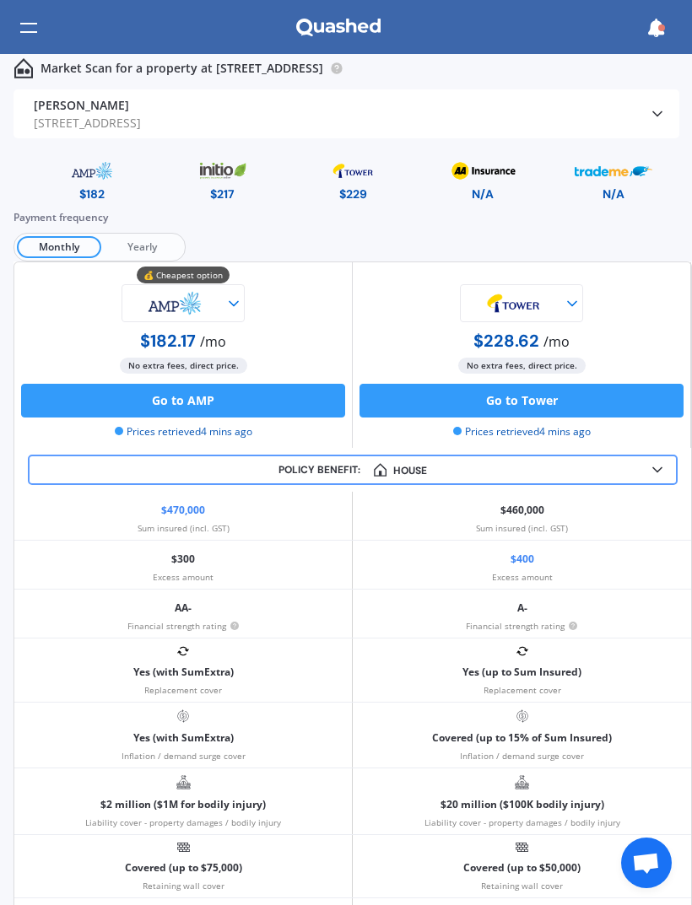
click at [644, 99] on div "[PERSON_NAME] Policy owner [STREET_ADDRESS] Address" at bounding box center [340, 113] width 612 height 49
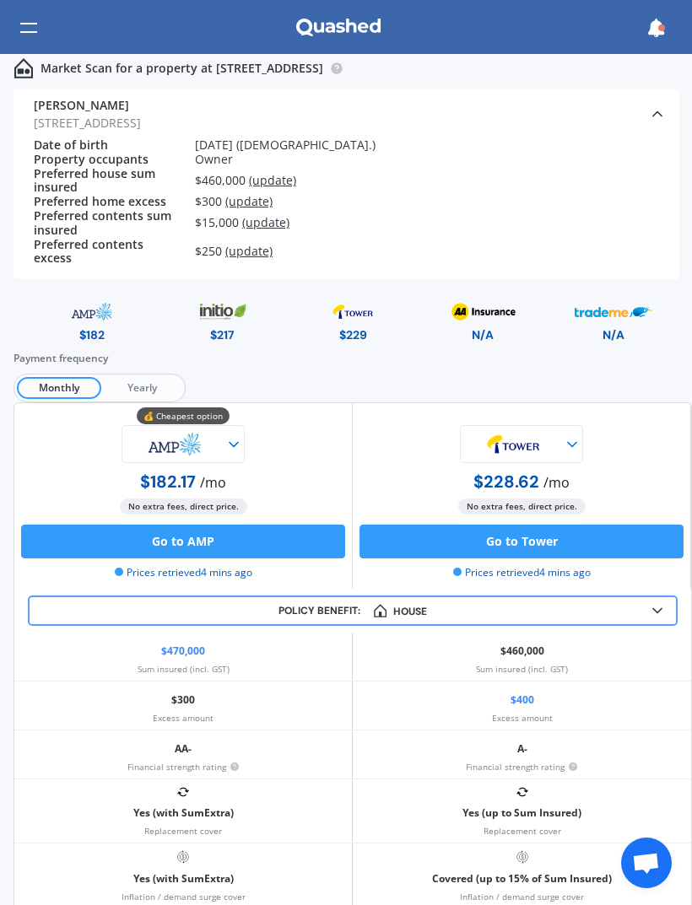
click at [258, 195] on span "(update)" at bounding box center [248, 201] width 47 height 16
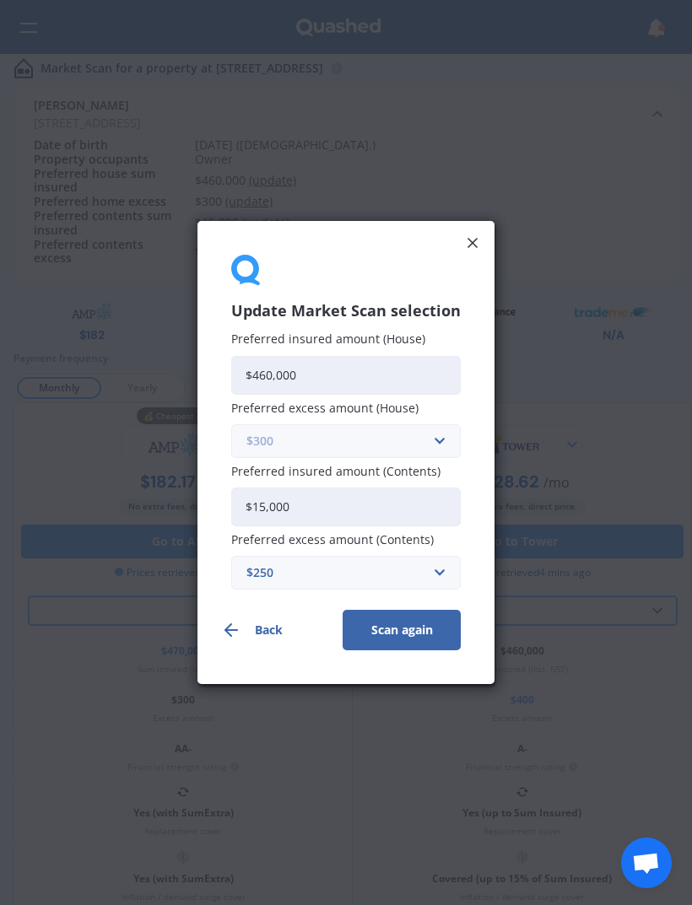
click at [435, 436] on input "text" at bounding box center [340, 441] width 214 height 32
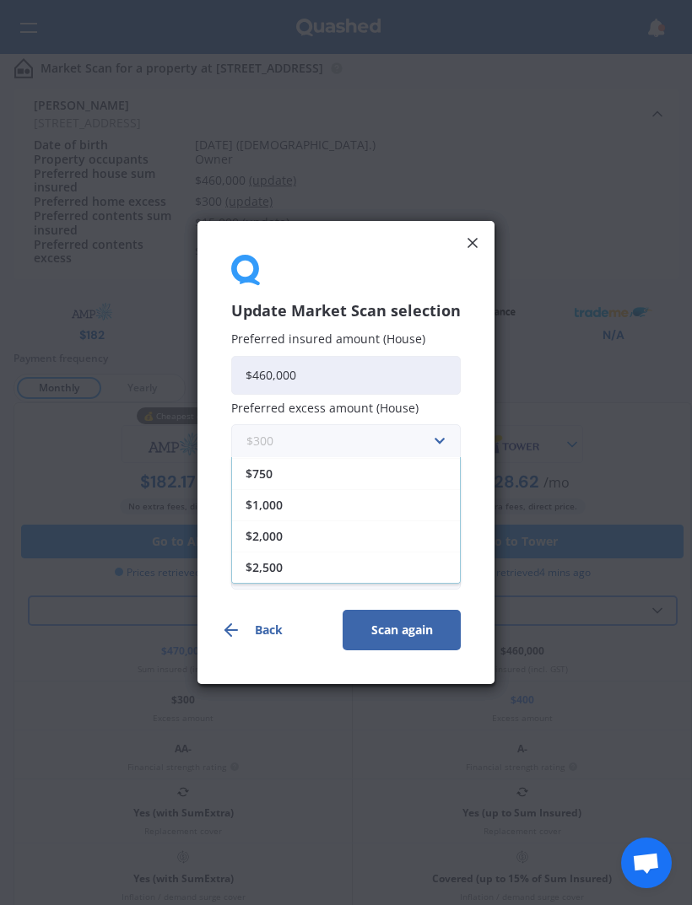
scroll to position [93, 0]
click at [316, 507] on div "$1,000" at bounding box center [346, 504] width 228 height 31
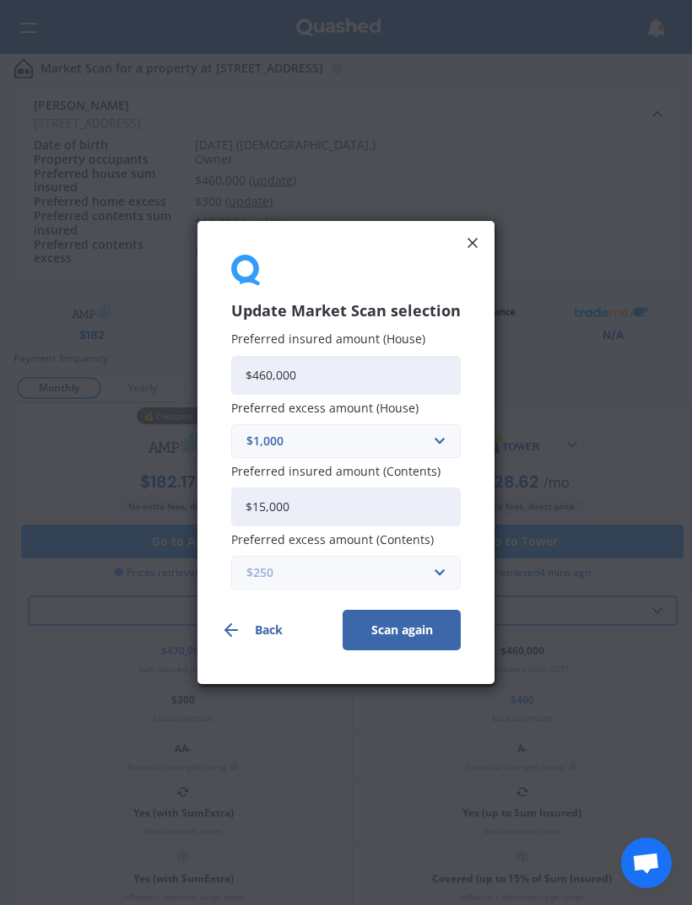
click at [415, 584] on input "text" at bounding box center [340, 573] width 214 height 32
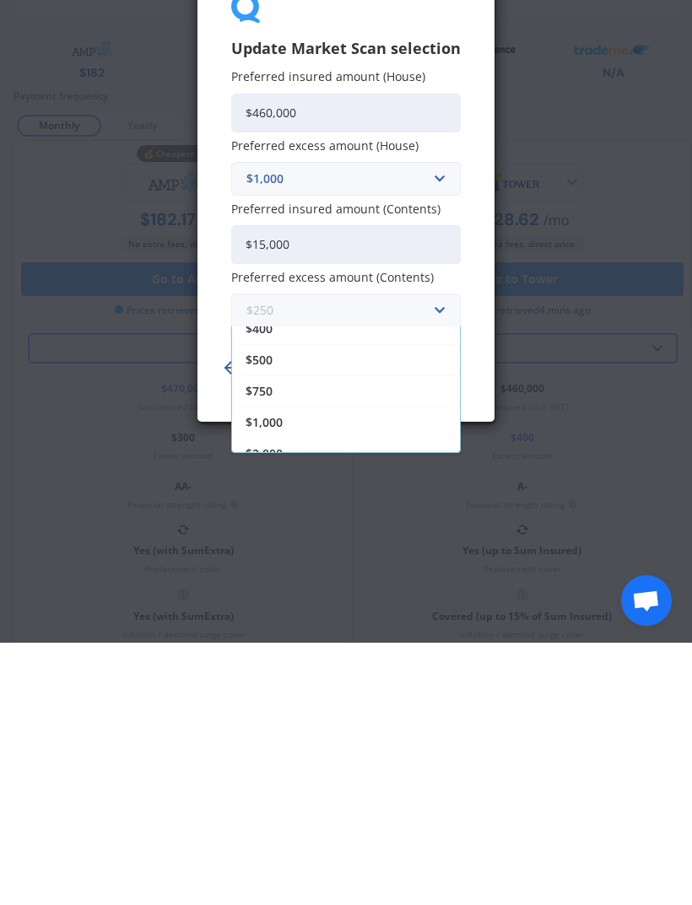
scroll to position [78, 0]
click at [341, 667] on div "$1,000" at bounding box center [346, 682] width 228 height 31
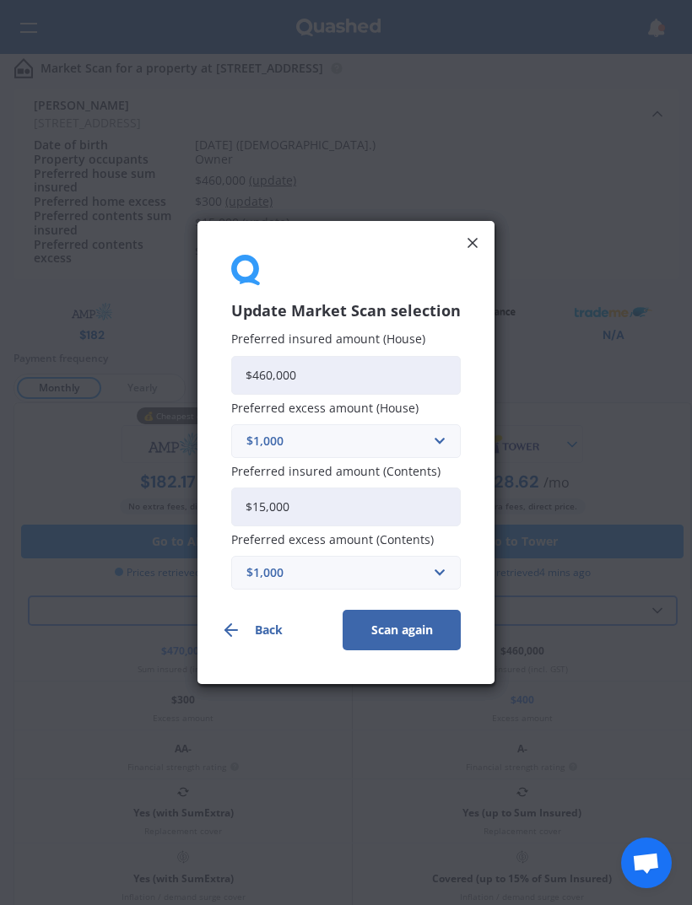
click at [429, 632] on button "Scan again" at bounding box center [402, 630] width 118 height 41
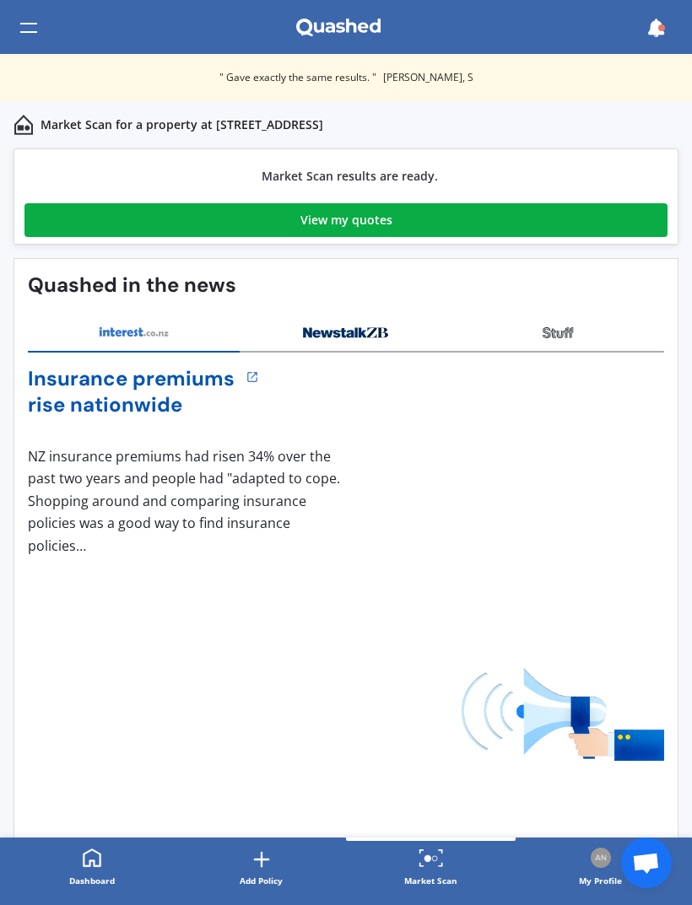
click at [608, 221] on link "View my quotes" at bounding box center [345, 220] width 643 height 34
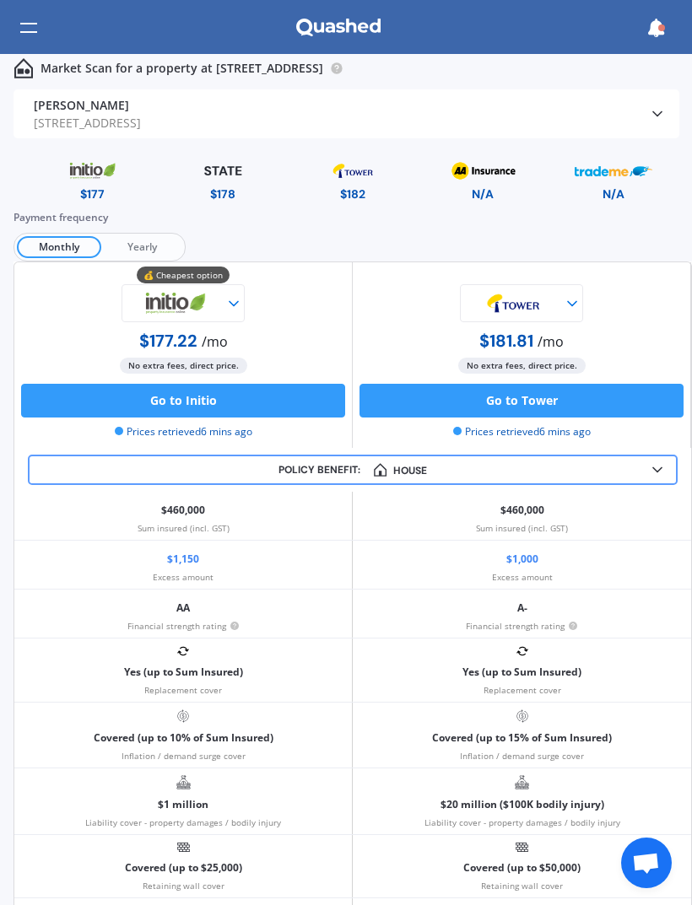
click at [149, 252] on span "Yearly" at bounding box center [141, 247] width 81 height 22
click at [17, 32] on div "Market Scan for a property at [STREET_ADDRESS]" at bounding box center [346, 27] width 692 height 54
click at [33, 26] on div at bounding box center [28, 28] width 17 height 32
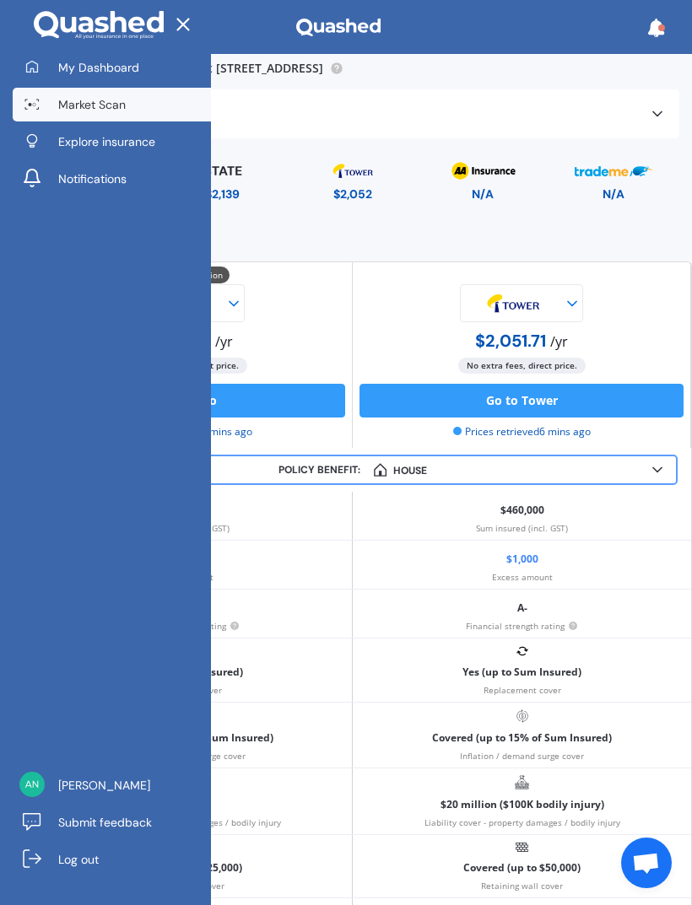
click at [165, 107] on link "Market Scan" at bounding box center [112, 105] width 198 height 34
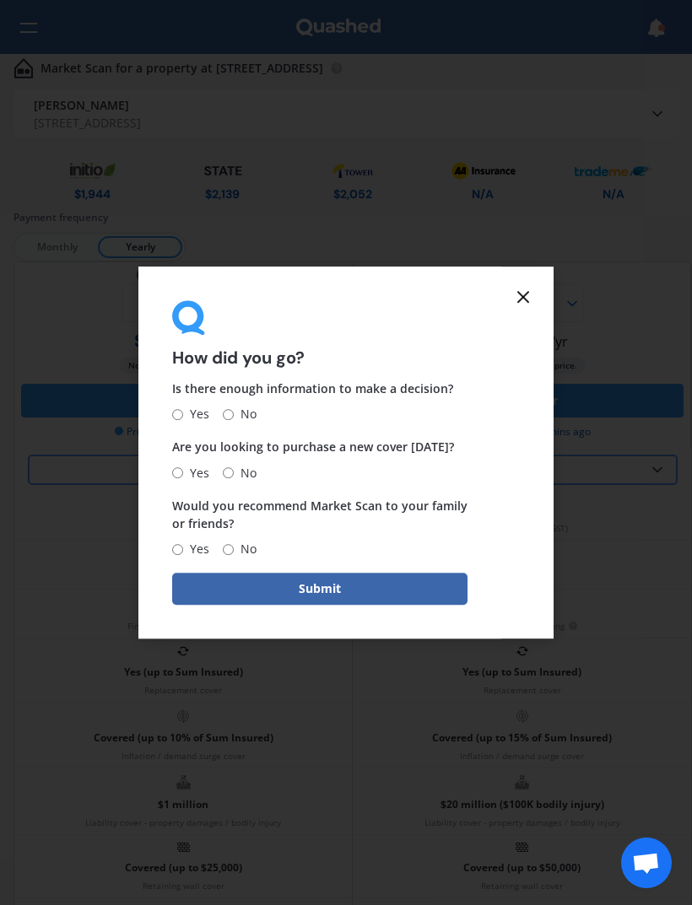
click at [523, 307] on icon at bounding box center [523, 297] width 20 height 20
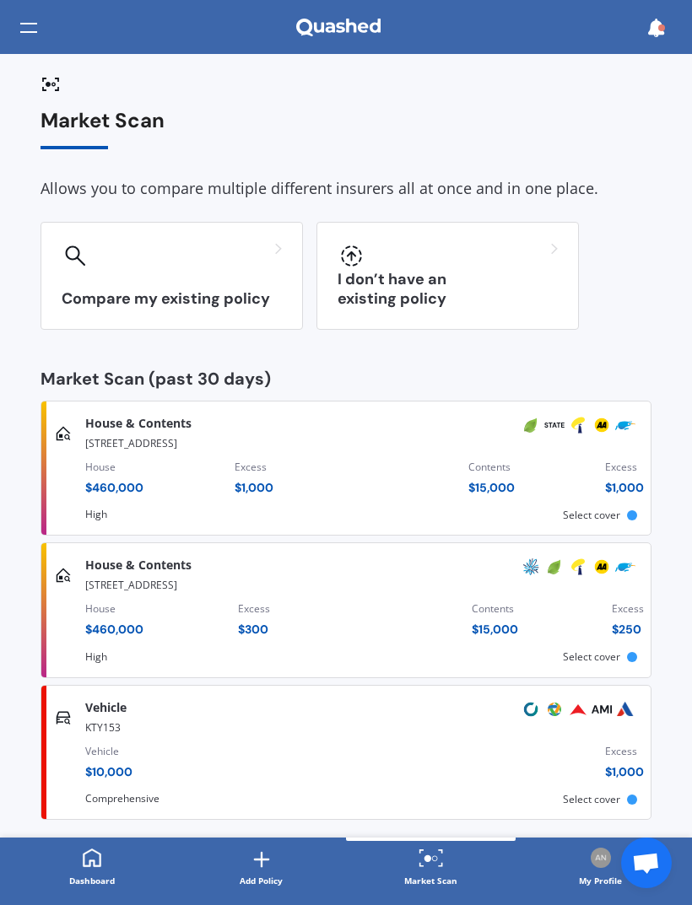
click at [636, 622] on div "$ 250" at bounding box center [628, 629] width 32 height 17
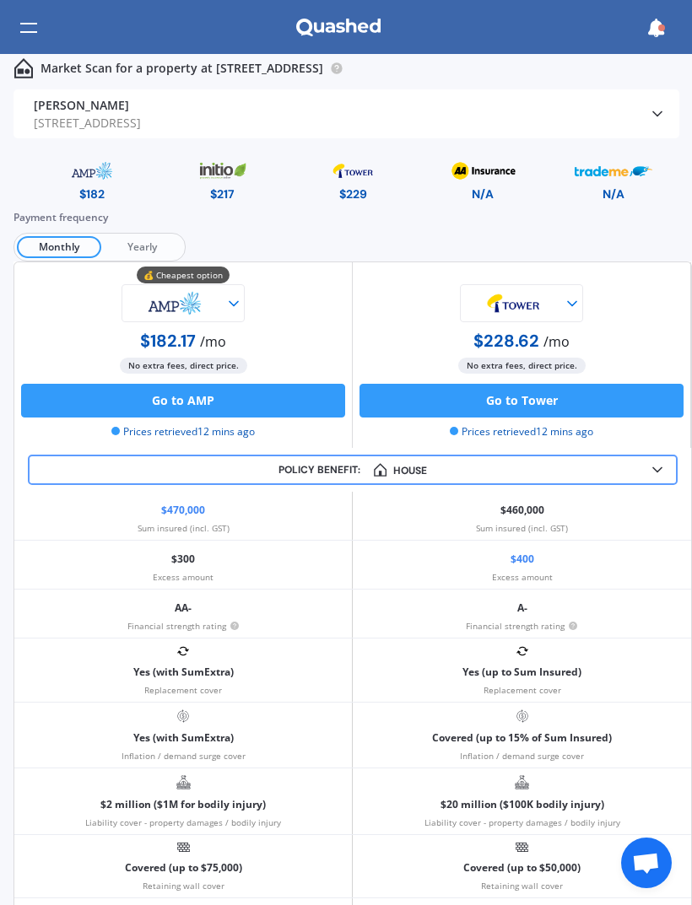
click at [154, 253] on span "Yearly" at bounding box center [141, 247] width 81 height 22
click at [75, 240] on span "Monthly" at bounding box center [57, 247] width 81 height 22
